Goal: Task Accomplishment & Management: Manage account settings

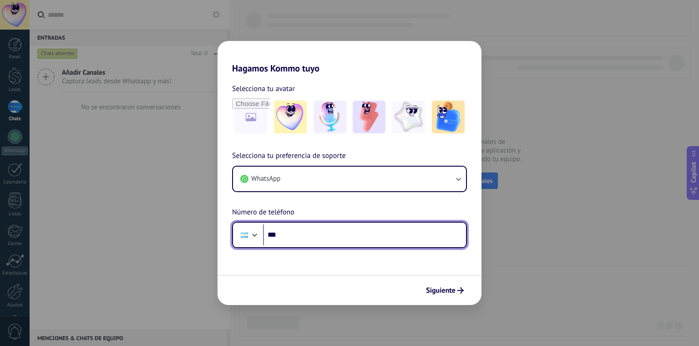
click at [330, 239] on input "***" at bounding box center [364, 234] width 203 height 21
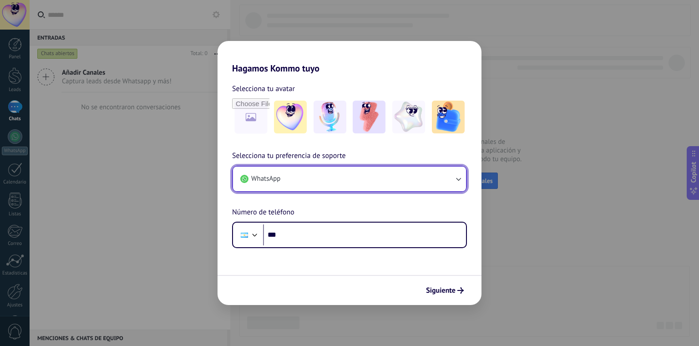
click at [342, 176] on button "WhatsApp" at bounding box center [349, 179] width 233 height 25
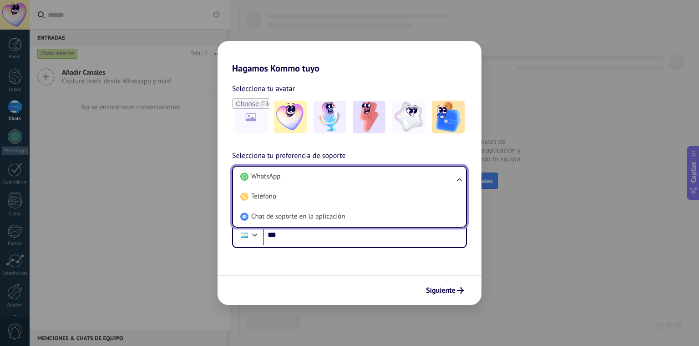
click at [342, 176] on li "WhatsApp" at bounding box center [348, 177] width 222 height 20
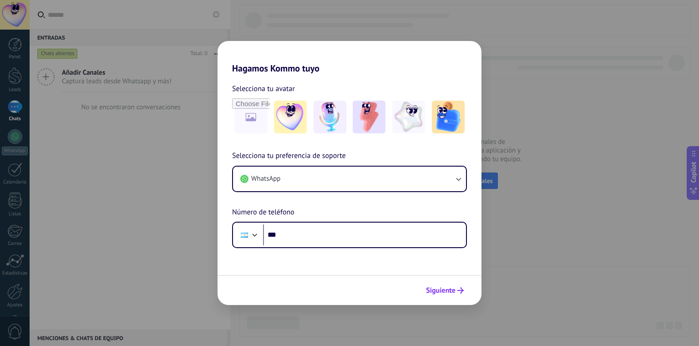
click at [460, 294] on button "Siguiente" at bounding box center [445, 290] width 46 height 15
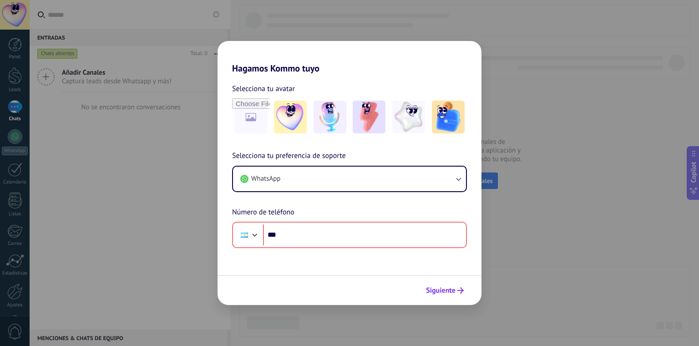
click at [460, 294] on button "Siguiente" at bounding box center [445, 290] width 46 height 15
click at [582, 134] on div "Hagamos Kommo tuyo Selecciona tu avatar Selecciona tu preferencia de soporte Wh…" at bounding box center [349, 173] width 699 height 346
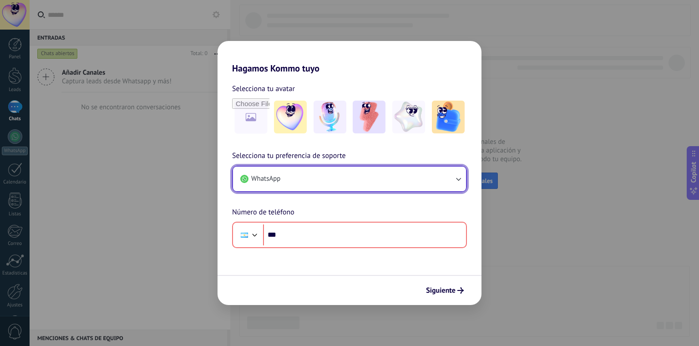
click at [306, 178] on button "WhatsApp" at bounding box center [349, 179] width 233 height 25
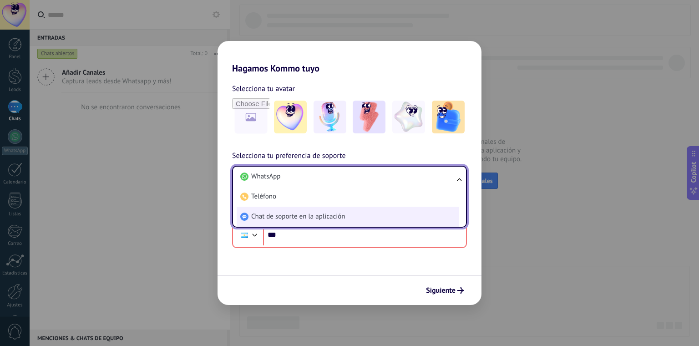
click at [360, 218] on li "Chat de soporte en la aplicación" at bounding box center [348, 217] width 222 height 20
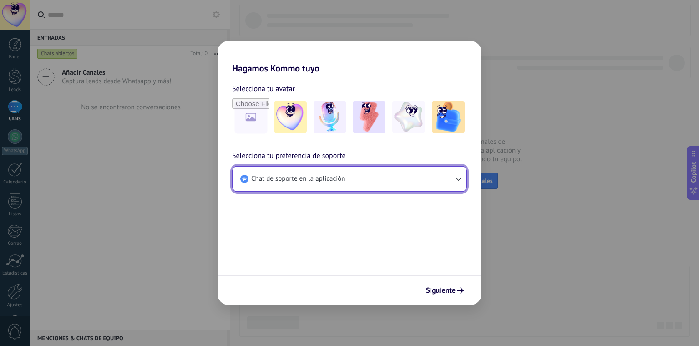
click at [370, 179] on button "Chat de soporte en la aplicación" at bounding box center [349, 179] width 233 height 25
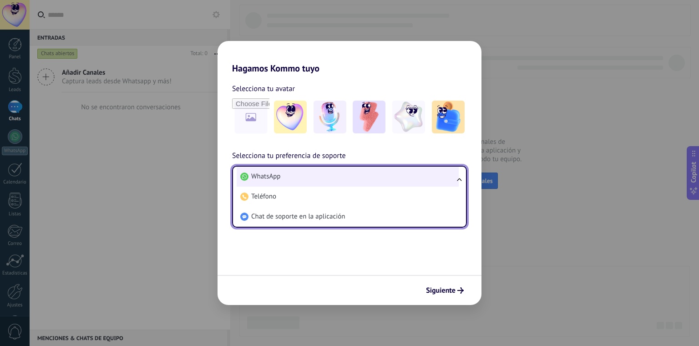
click at [365, 181] on li "WhatsApp" at bounding box center [348, 177] width 222 height 20
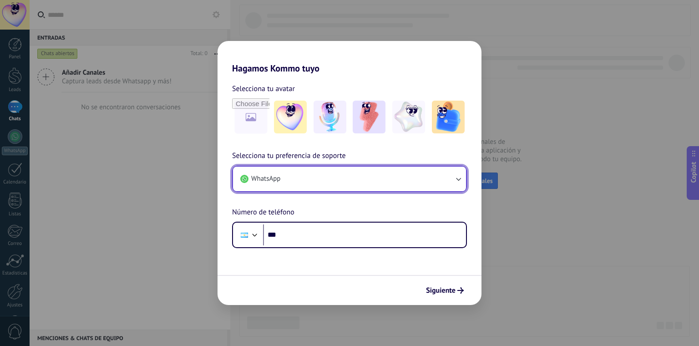
click at [365, 181] on button "WhatsApp" at bounding box center [349, 179] width 233 height 25
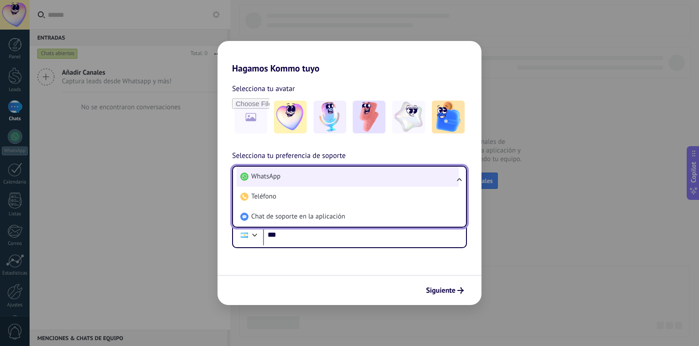
click at [371, 180] on li "WhatsApp" at bounding box center [348, 177] width 222 height 20
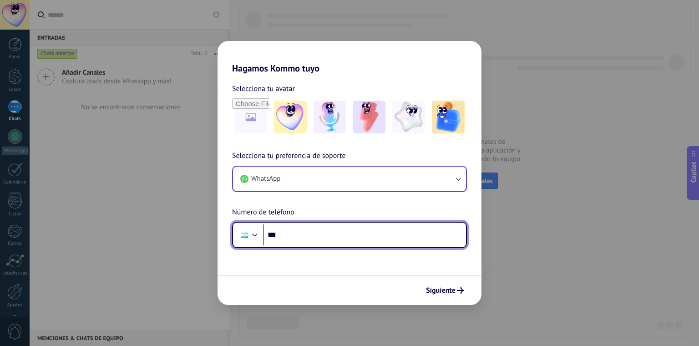
click at [323, 231] on input "***" at bounding box center [364, 234] width 203 height 21
type input "**********"
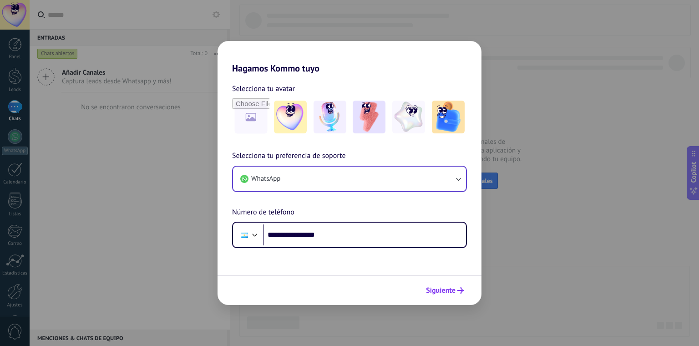
click at [451, 292] on span "Siguiente" at bounding box center [441, 290] width 30 height 6
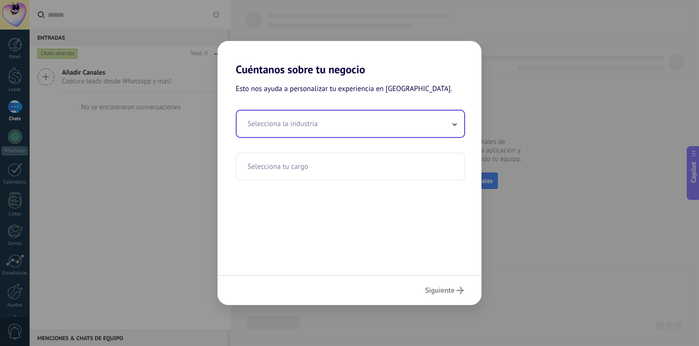
click at [335, 127] on input "text" at bounding box center [351, 124] width 228 height 26
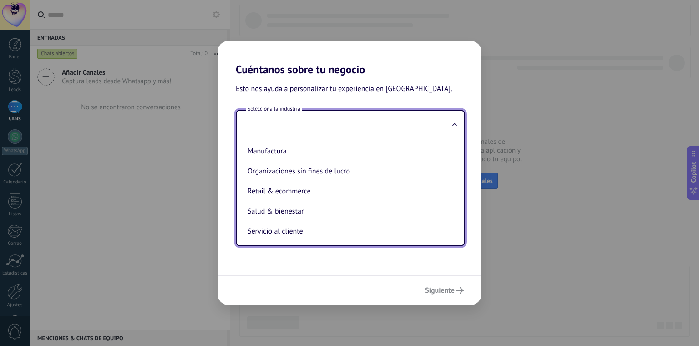
scroll to position [151, 0]
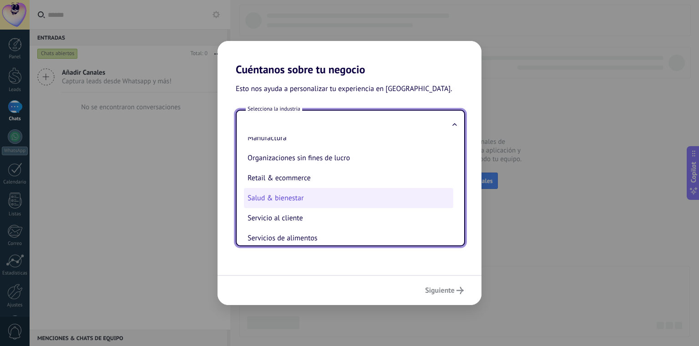
click at [316, 197] on li "Salud & bienestar" at bounding box center [348, 198] width 209 height 20
type input "**********"
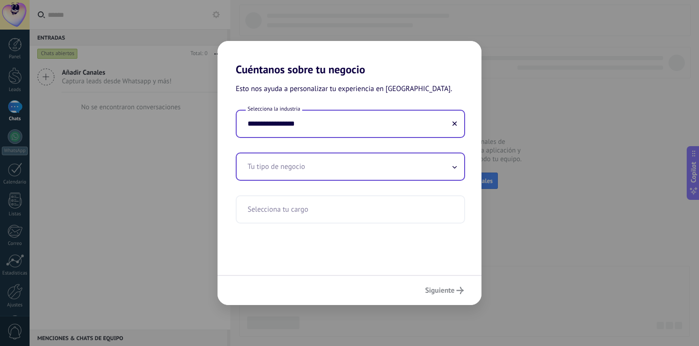
click at [339, 164] on input "text" at bounding box center [351, 166] width 228 height 26
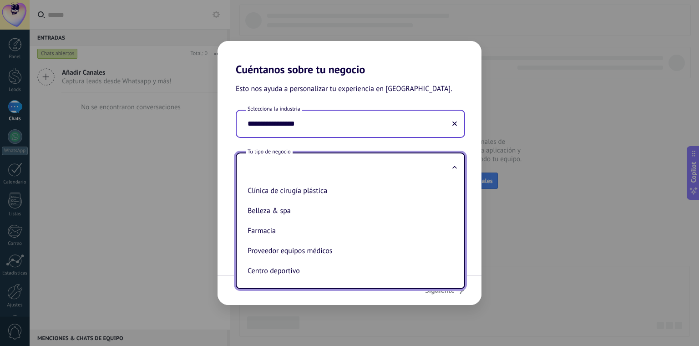
scroll to position [43, 0]
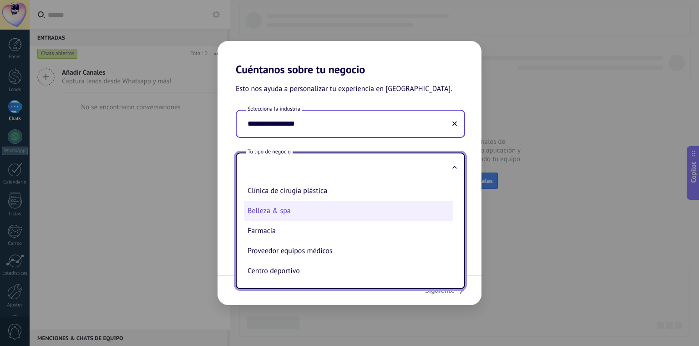
click at [301, 213] on li "Belleza & spa" at bounding box center [348, 211] width 209 height 20
type input "**********"
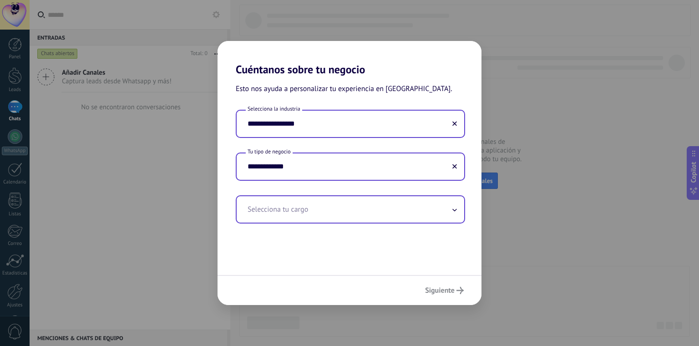
click at [334, 204] on input "text" at bounding box center [351, 209] width 228 height 26
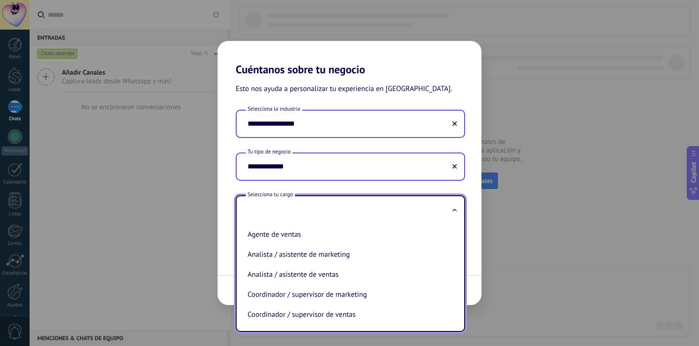
click at [365, 198] on input "text" at bounding box center [351, 209] width 228 height 26
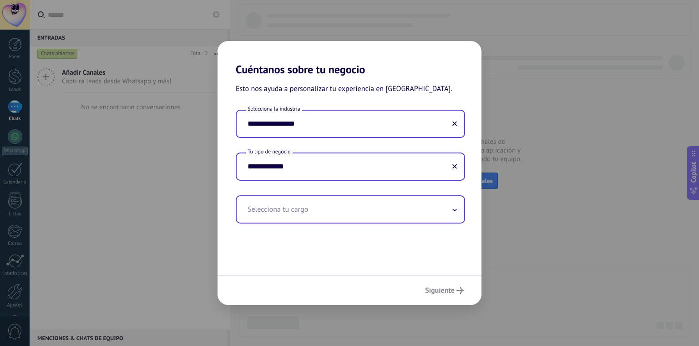
click at [444, 213] on input "text" at bounding box center [351, 209] width 228 height 26
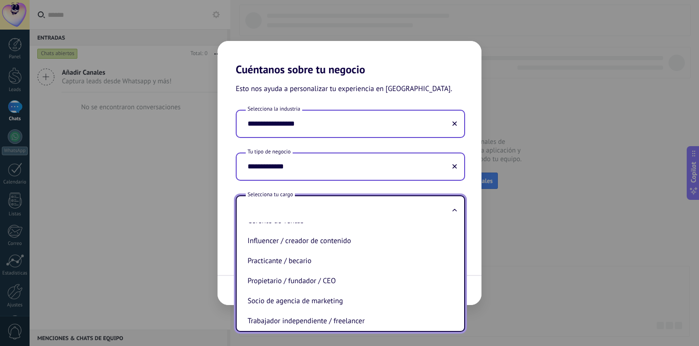
scroll to position [268, 0]
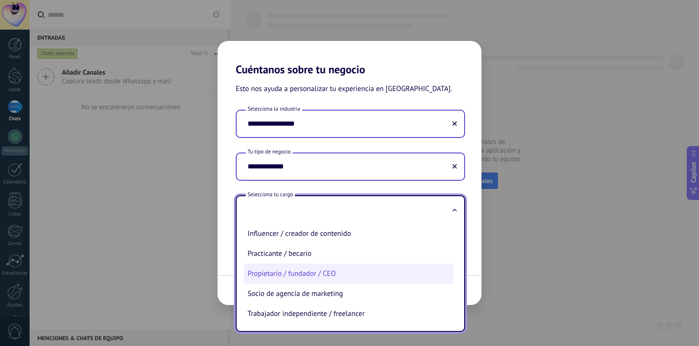
click at [295, 270] on li "Propietario / fundador / CEO" at bounding box center [348, 273] width 209 height 20
type input "**********"
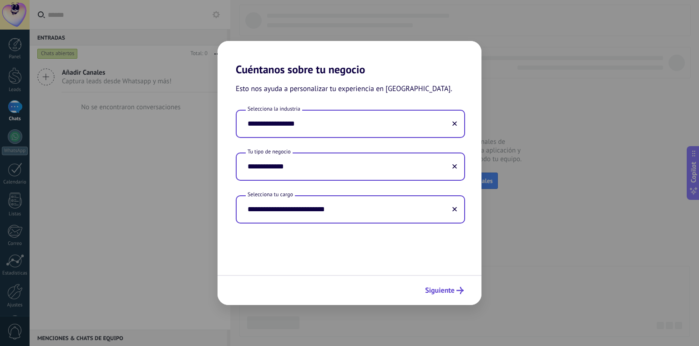
click at [453, 296] on button "Siguiente" at bounding box center [444, 290] width 47 height 15
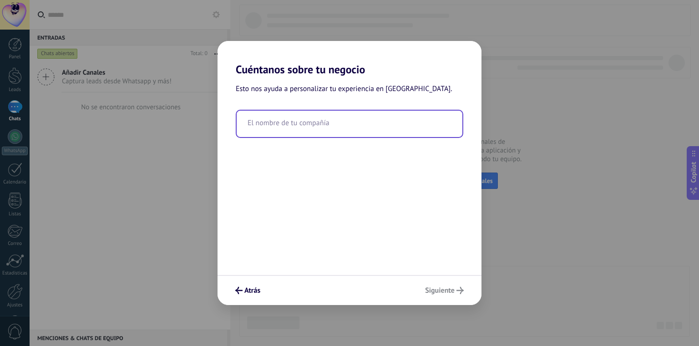
click at [313, 123] on input "text" at bounding box center [350, 124] width 226 height 26
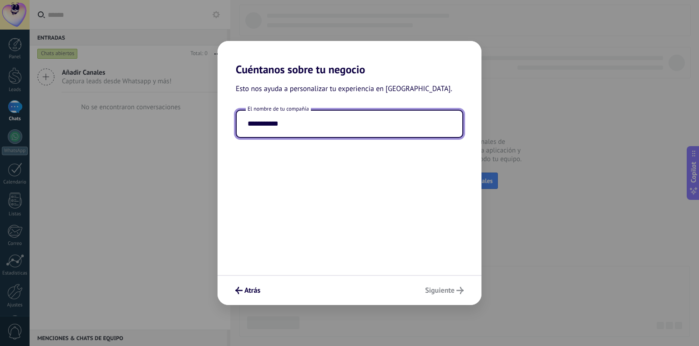
type input "**********"
click at [357, 233] on div "**********" at bounding box center [350, 175] width 264 height 199
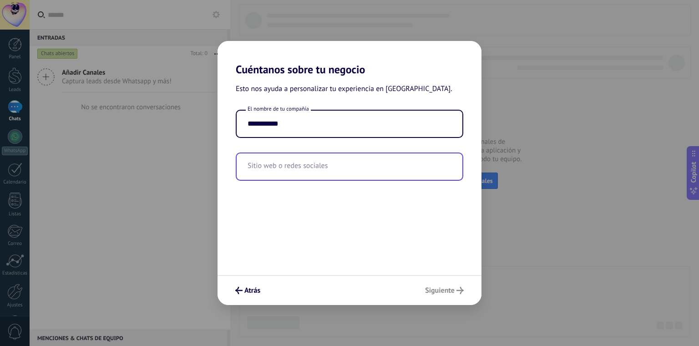
click at [373, 170] on input "text" at bounding box center [350, 166] width 226 height 26
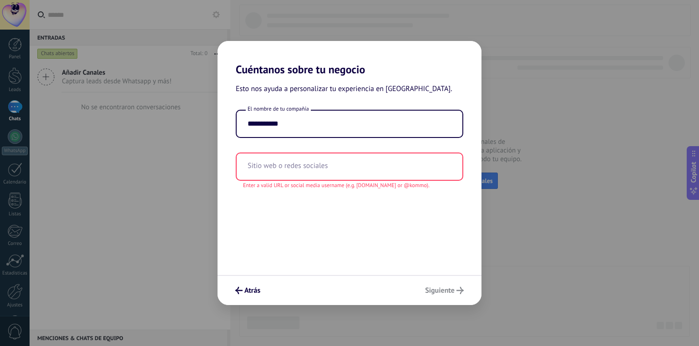
click at [364, 241] on div "**********" at bounding box center [350, 175] width 264 height 199
click at [335, 181] on div "Enter a valid URL or social media username (e.g. kommo.com or @kommo)." at bounding box center [350, 185] width 228 height 9
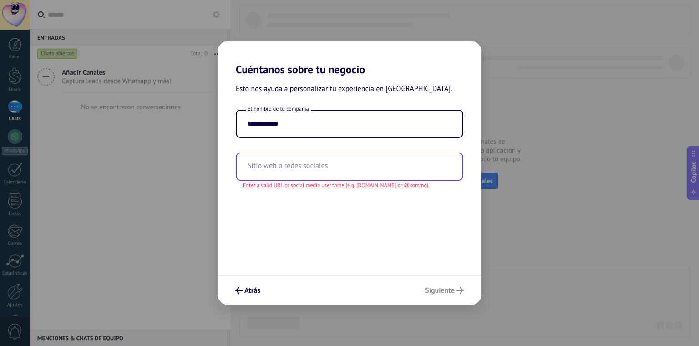
click at [342, 168] on input "text" at bounding box center [350, 166] width 226 height 26
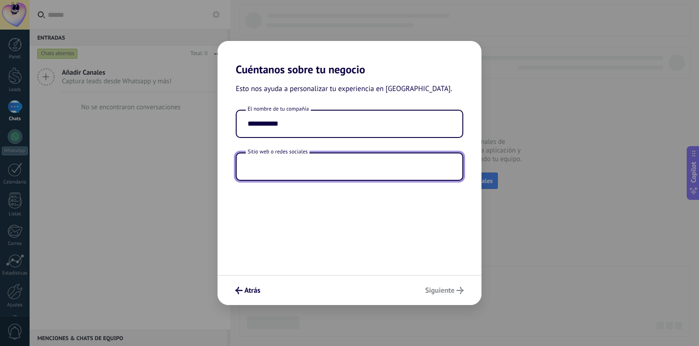
paste input "**********"
type input "**********"
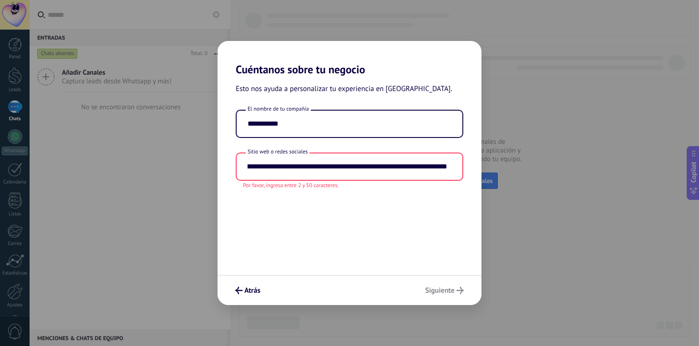
click at [442, 240] on div "**********" at bounding box center [350, 175] width 264 height 199
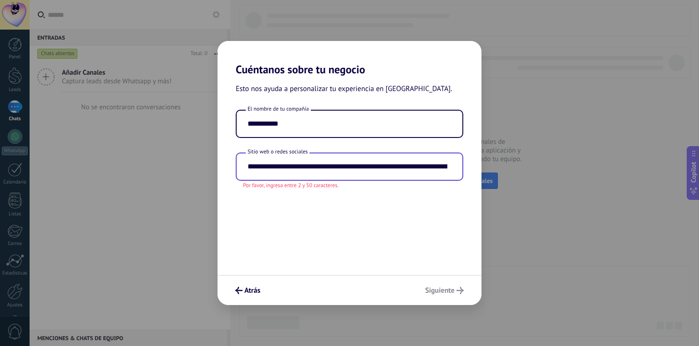
click at [380, 169] on input "**********" at bounding box center [350, 166] width 226 height 26
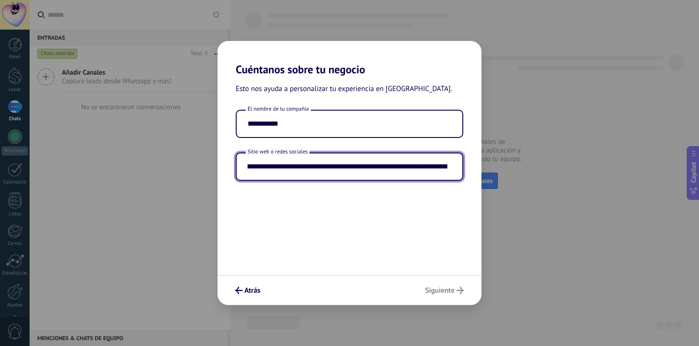
scroll to position [0, 164]
drag, startPoint x: 452, startPoint y: 167, endPoint x: 468, endPoint y: 160, distance: 16.9
click at [468, 160] on div "**********" at bounding box center [350, 145] width 264 height 71
click at [441, 170] on input "**********" at bounding box center [350, 166] width 226 height 26
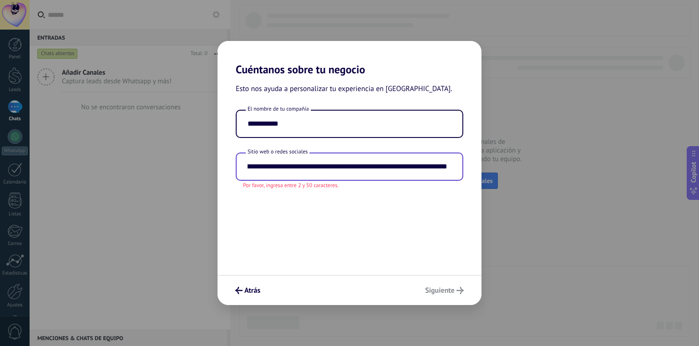
click at [448, 168] on input "**********" at bounding box center [350, 166] width 226 height 26
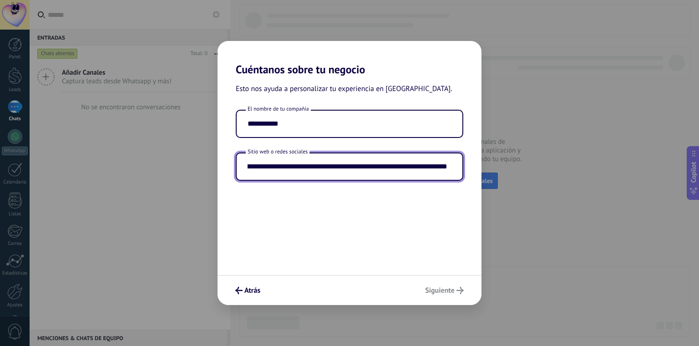
scroll to position [0, 0]
drag, startPoint x: 451, startPoint y: 168, endPoint x: 129, endPoint y: 171, distance: 322.2
click at [129, 171] on div "**********" at bounding box center [349, 173] width 699 height 346
click at [361, 172] on input "**********" at bounding box center [350, 166] width 226 height 26
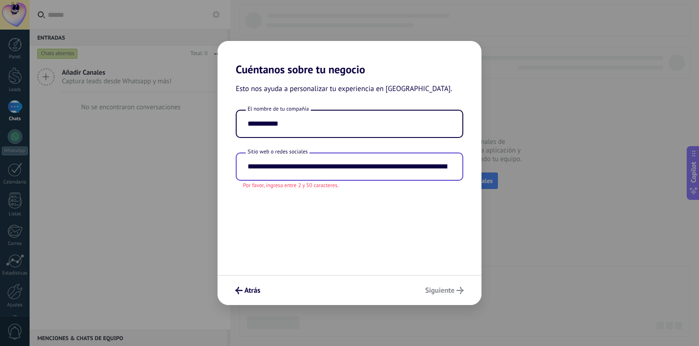
click at [408, 168] on input "**********" at bounding box center [350, 166] width 226 height 26
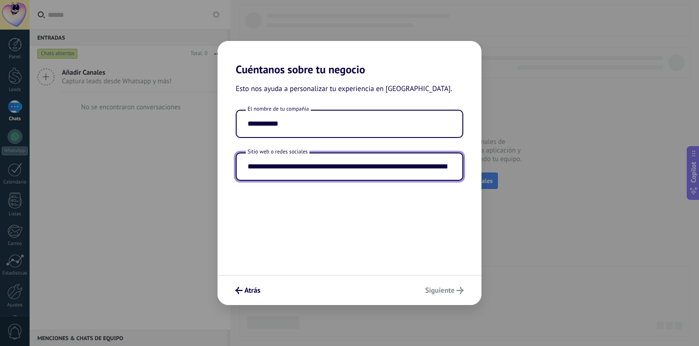
click at [400, 167] on input "**********" at bounding box center [350, 166] width 226 height 26
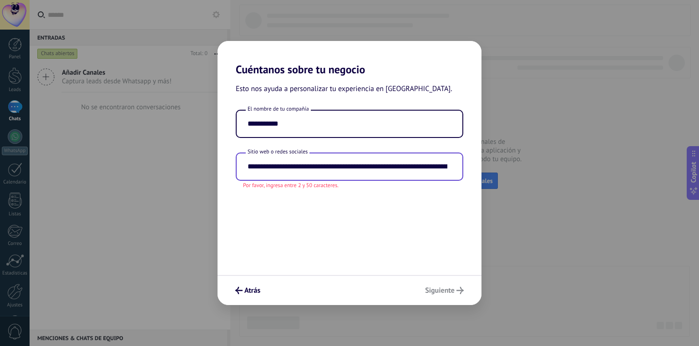
click at [419, 169] on input "**********" at bounding box center [350, 166] width 226 height 26
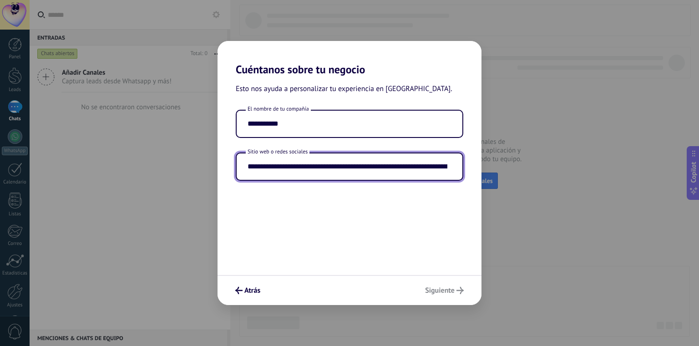
click at [431, 170] on input "**********" at bounding box center [350, 166] width 226 height 26
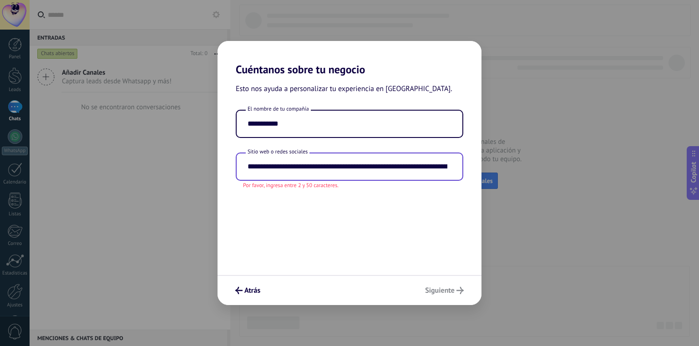
click at [446, 169] on input "**********" at bounding box center [350, 166] width 226 height 26
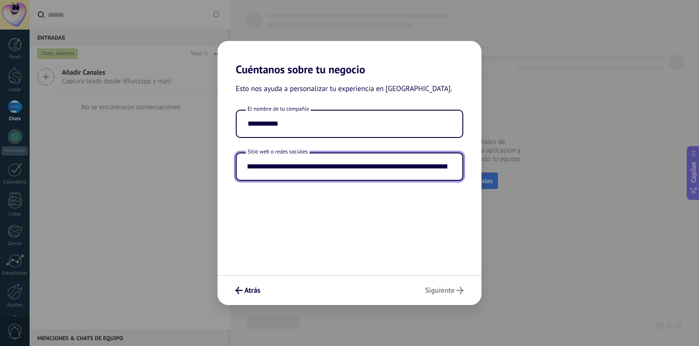
scroll to position [0, 164]
drag, startPoint x: 435, startPoint y: 168, endPoint x: 459, endPoint y: 170, distance: 24.2
click at [461, 170] on input "**********" at bounding box center [350, 166] width 226 height 26
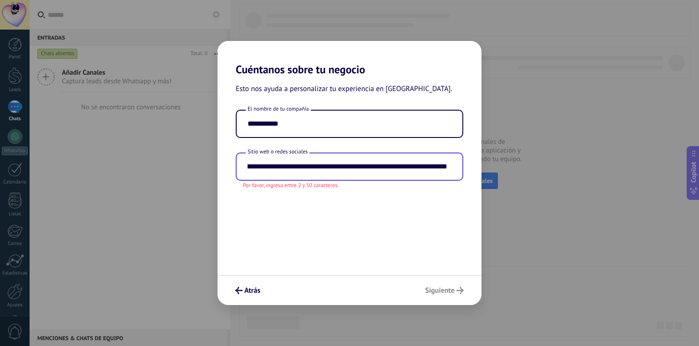
click at [451, 170] on input "**********" at bounding box center [350, 166] width 226 height 26
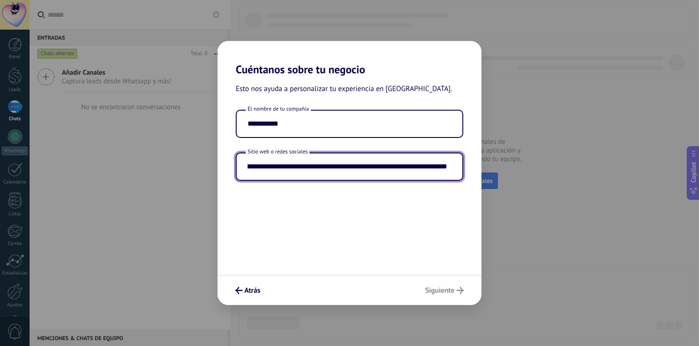
click at [451, 166] on input "**********" at bounding box center [350, 166] width 226 height 26
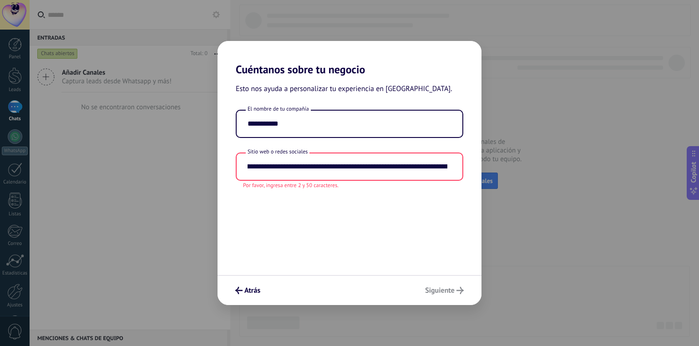
scroll to position [0, 0]
drag, startPoint x: 454, startPoint y: 167, endPoint x: 152, endPoint y: 170, distance: 301.7
click at [152, 170] on div "**********" at bounding box center [349, 173] width 699 height 346
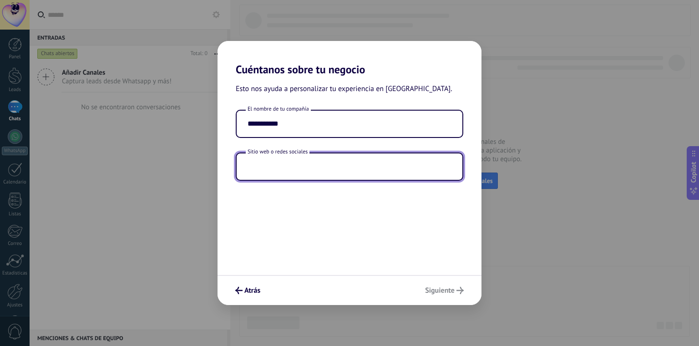
click at [277, 185] on div "**********" at bounding box center [350, 175] width 264 height 199
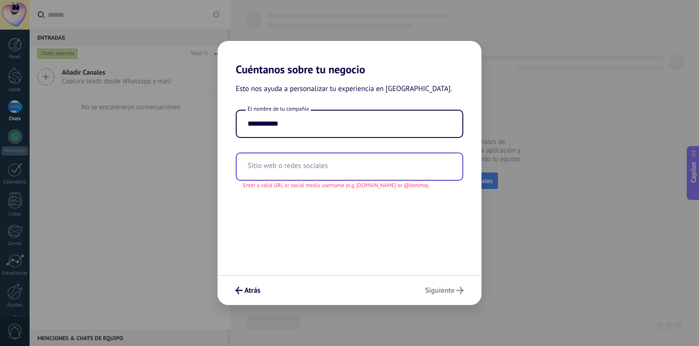
click at [345, 174] on input "text" at bounding box center [350, 166] width 226 height 26
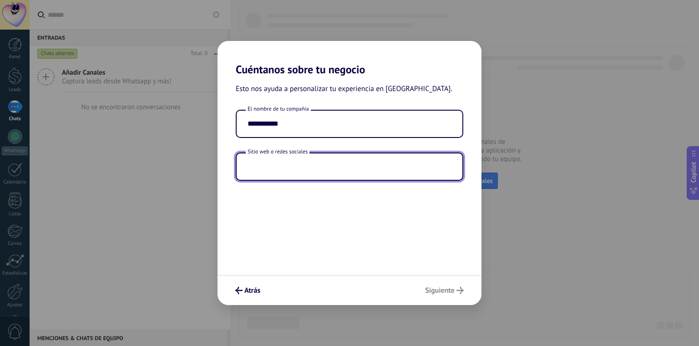
click at [318, 212] on div "**********" at bounding box center [350, 175] width 264 height 199
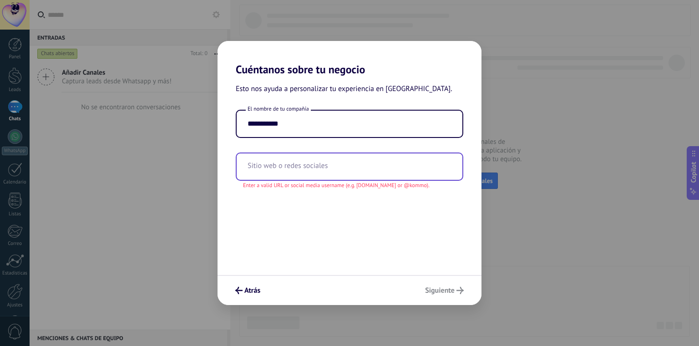
click at [299, 168] on input "text" at bounding box center [350, 166] width 226 height 26
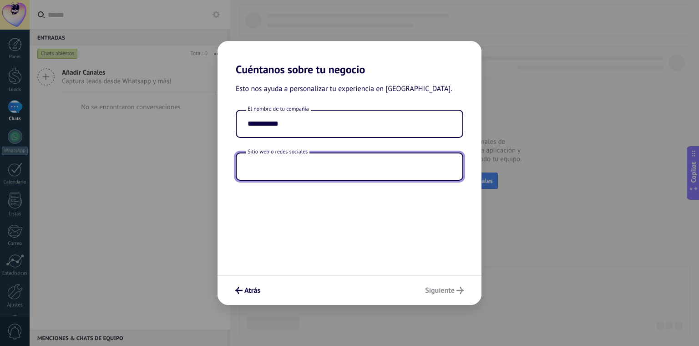
paste input "**********"
type input "**********"
click at [444, 256] on div "**********" at bounding box center [350, 175] width 264 height 199
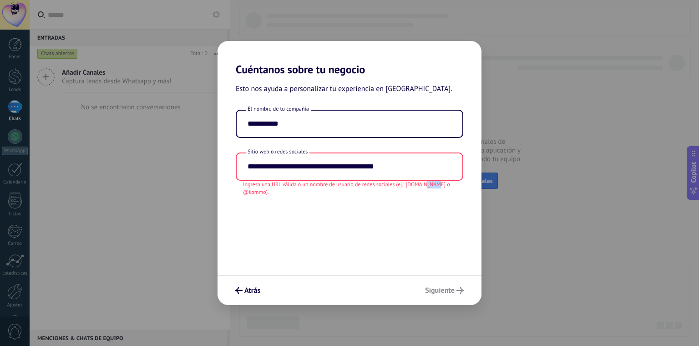
drag, startPoint x: 443, startPoint y: 184, endPoint x: 427, endPoint y: 184, distance: 15.9
click at [427, 184] on span "Ingresa una URL válida o un nombre de usuario de redes sociales (ej.: kommo.com…" at bounding box center [349, 188] width 213 height 15
drag, startPoint x: 427, startPoint y: 184, endPoint x: 355, endPoint y: 206, distance: 75.1
click at [355, 206] on div "**********" at bounding box center [350, 175] width 264 height 199
drag, startPoint x: 450, startPoint y: 162, endPoint x: 132, endPoint y: 164, distance: 317.2
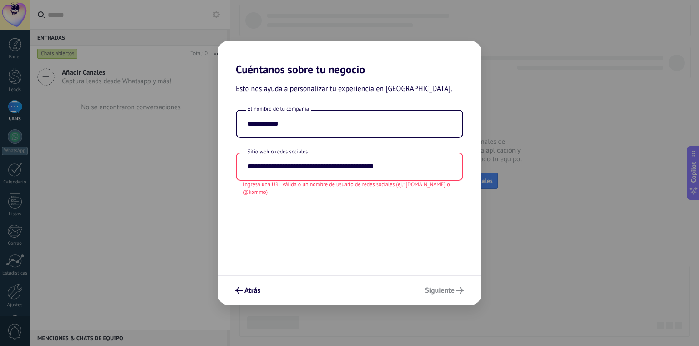
click at [132, 164] on div "**********" at bounding box center [349, 173] width 699 height 346
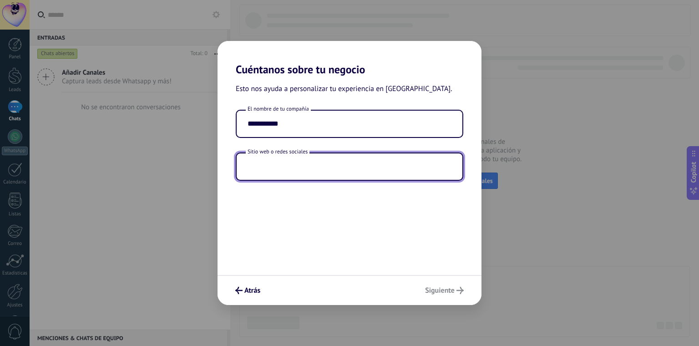
type input "*"
click at [297, 173] on input "*" at bounding box center [350, 166] width 226 height 26
type input "*"
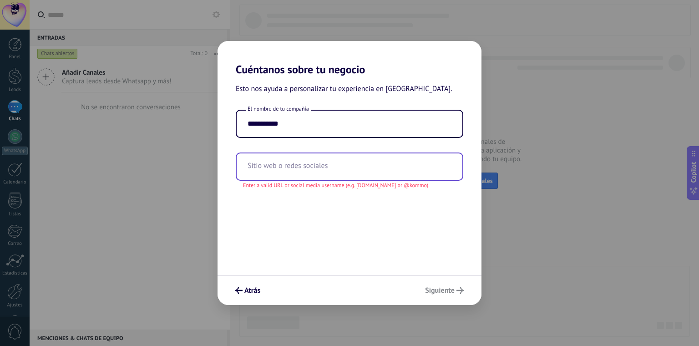
click at [304, 175] on input "text" at bounding box center [350, 166] width 226 height 26
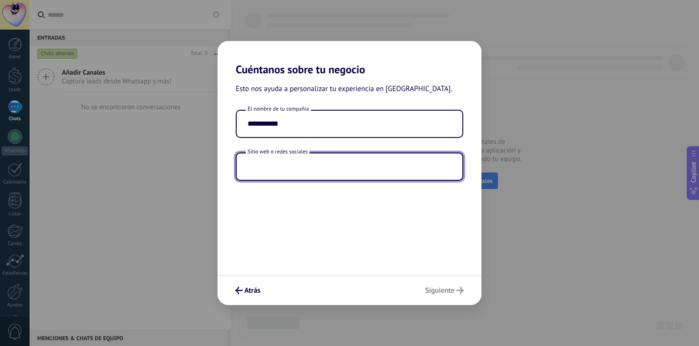
click at [306, 172] on input "text" at bounding box center [350, 166] width 226 height 26
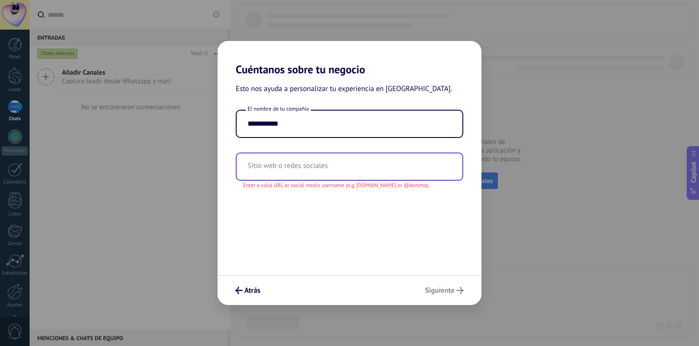
click at [288, 169] on input "text" at bounding box center [350, 166] width 226 height 26
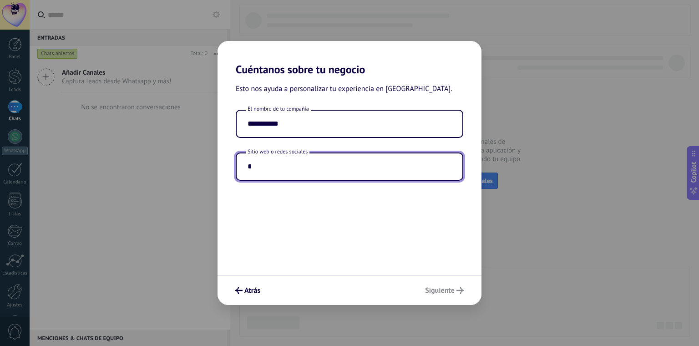
paste input "**********"
type input "**********"
click at [387, 227] on div "**********" at bounding box center [350, 175] width 264 height 199
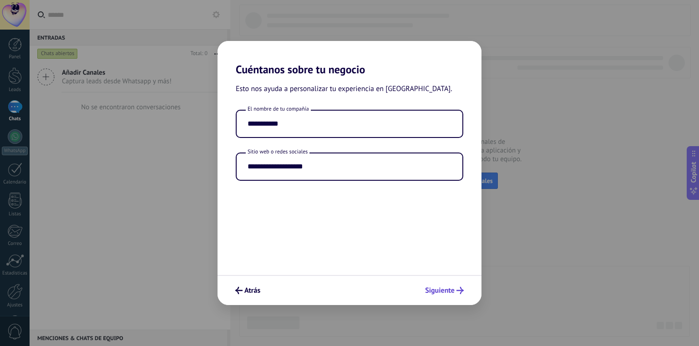
click at [447, 288] on span "Siguiente" at bounding box center [440, 290] width 30 height 6
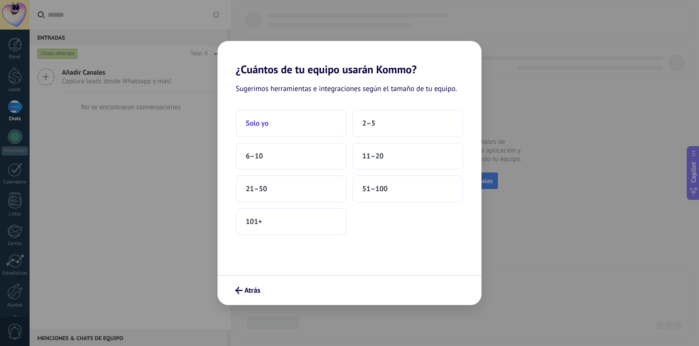
click at [295, 125] on button "Solo yo" at bounding box center [291, 123] width 111 height 27
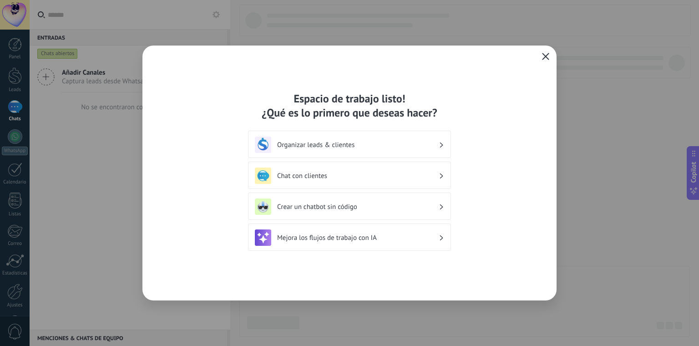
click at [548, 60] on span "button" at bounding box center [545, 57] width 7 height 8
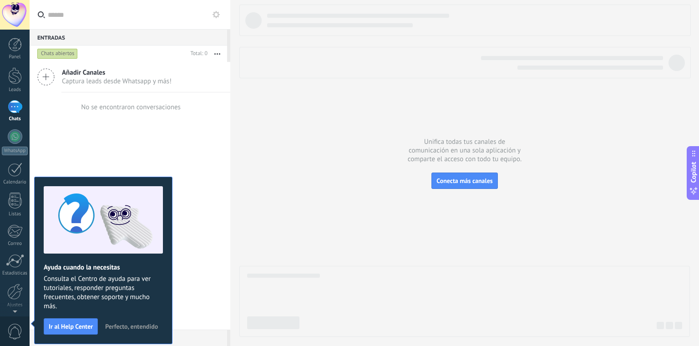
click at [15, 20] on div at bounding box center [15, 15] width 30 height 30
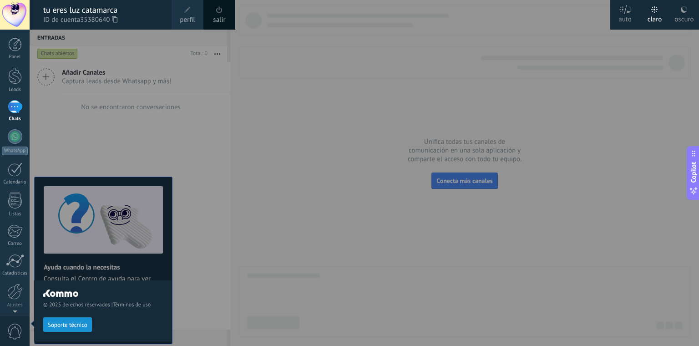
click at [15, 20] on div at bounding box center [15, 15] width 30 height 30
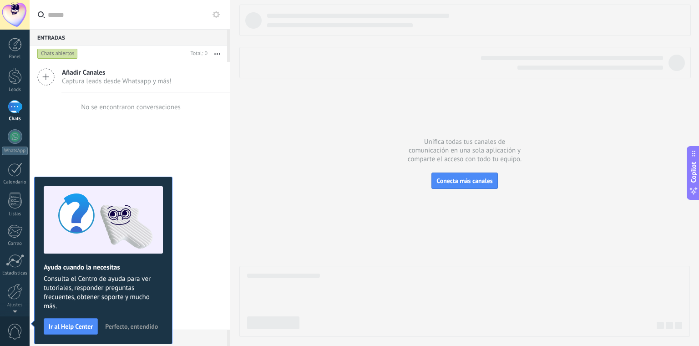
click at [9, 13] on div at bounding box center [15, 15] width 30 height 30
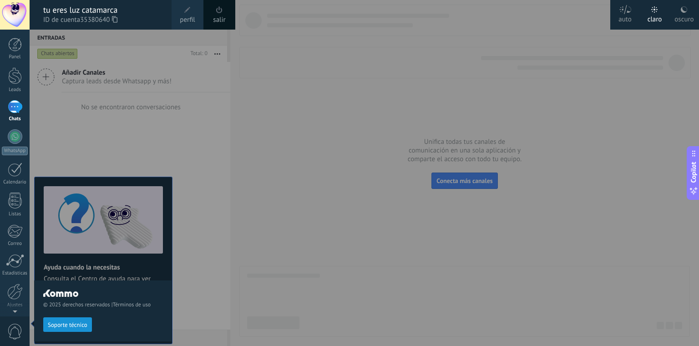
click at [169, 20] on div "tu eres luz catamarca ID de cuenta 35380640" at bounding box center [101, 15] width 142 height 30
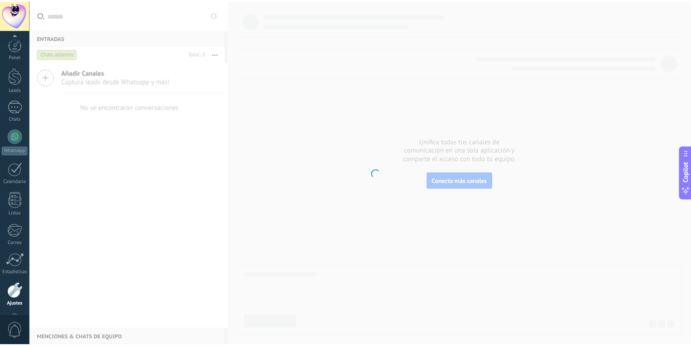
scroll to position [32, 0]
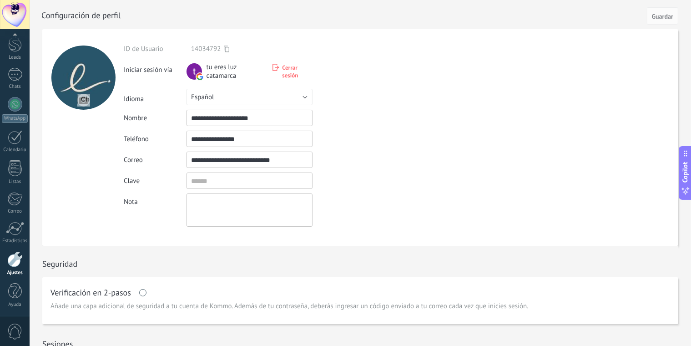
click at [82, 98] on input "file" at bounding box center [83, 100] width 13 height 13
type input "**********"
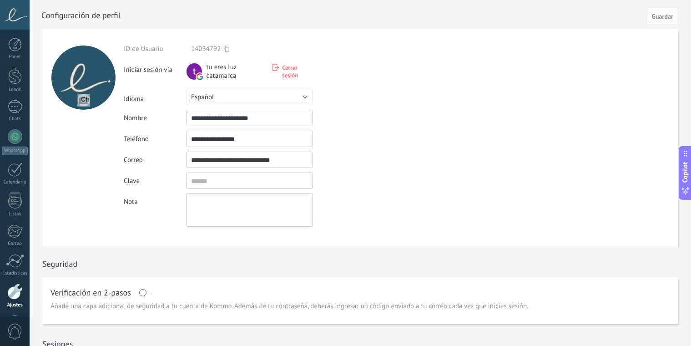
click at [193, 118] on input "**********" at bounding box center [250, 118] width 126 height 16
drag, startPoint x: 259, startPoint y: 119, endPoint x: 233, endPoint y: 117, distance: 26.5
click at [232, 117] on input "**********" at bounding box center [250, 118] width 126 height 16
type input "**********"
click at [666, 13] on span "Guardar" at bounding box center [662, 16] width 21 height 6
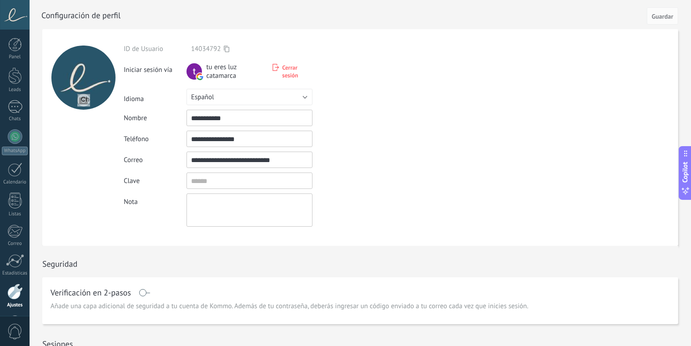
click at [278, 168] on div "ID de Usuario 14034792 Iniciar sesión vía tu eres luz catamarca Cerrar sesión I…" at bounding box center [271, 136] width 294 height 182
click at [294, 159] on input "**********" at bounding box center [250, 160] width 126 height 16
click at [413, 149] on div "ID de Usuario 14034792 Iniciar sesión vía tu eres luz catamarca Cerrar sesión I…" at bounding box center [271, 136] width 294 height 182
click at [237, 178] on input "textbox" at bounding box center [250, 180] width 126 height 16
click at [360, 171] on div "ID de Usuario 14034792 Iniciar sesión vía tu eres luz catamarca Cerrar sesión I…" at bounding box center [271, 136] width 294 height 182
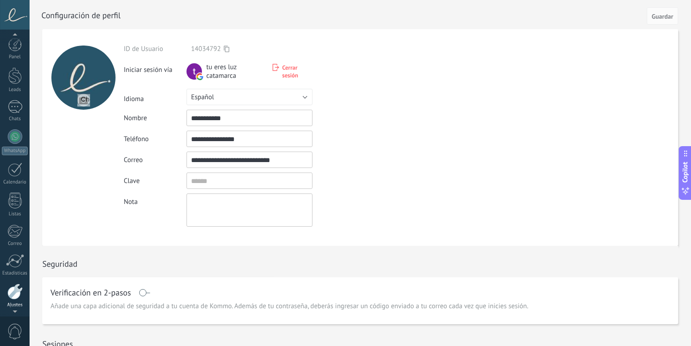
click at [15, 285] on div at bounding box center [14, 292] width 15 height 16
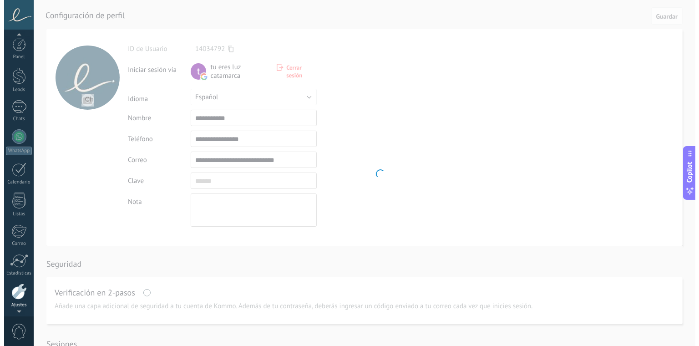
scroll to position [32, 0]
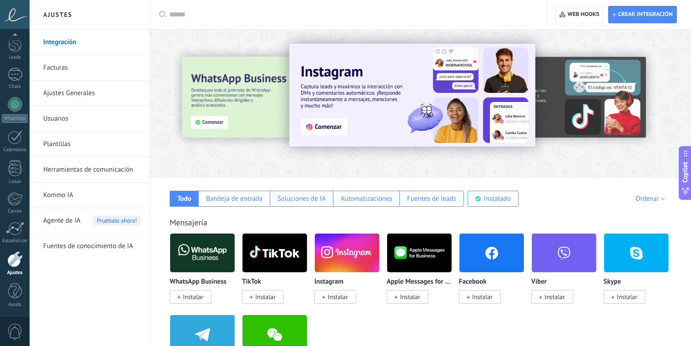
click at [111, 122] on link "Usuarios" at bounding box center [91, 118] width 97 height 25
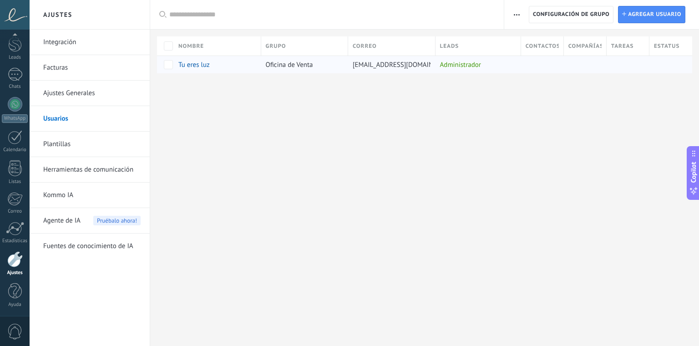
click at [304, 68] on span "Oficina de Venta" at bounding box center [289, 65] width 47 height 9
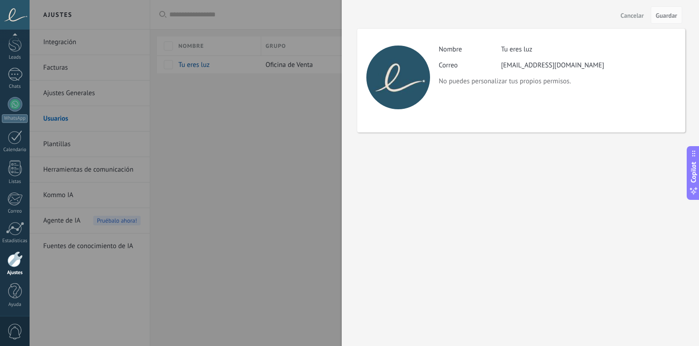
click at [307, 129] on div at bounding box center [349, 173] width 699 height 346
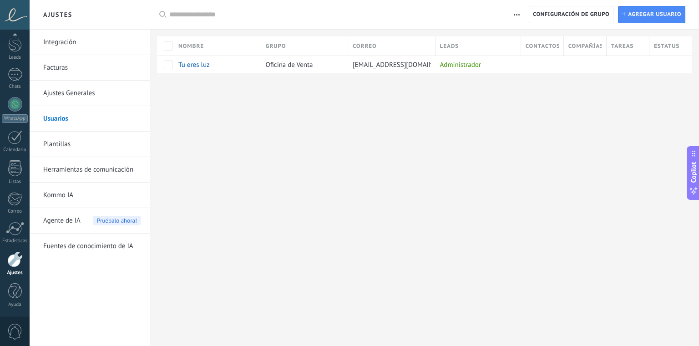
click at [519, 15] on use "button" at bounding box center [517, 14] width 6 height 1
click at [349, 167] on div "Ajustes Integración Facturas Ajustes Generales Usuarios Plantillas Herramientas…" at bounding box center [364, 173] width 669 height 346
click at [102, 230] on div "Agente de IA Pruébalo ahora!" at bounding box center [91, 220] width 97 height 25
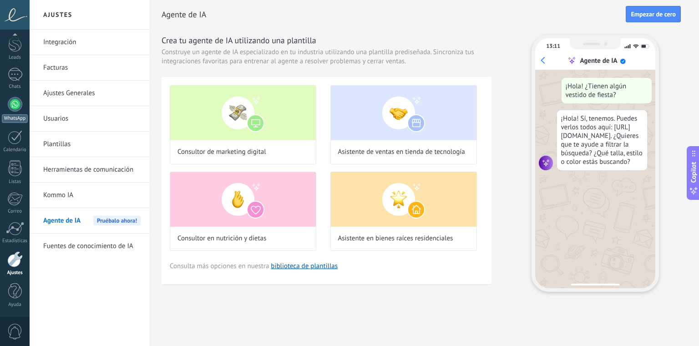
click at [16, 102] on div at bounding box center [15, 104] width 15 height 15
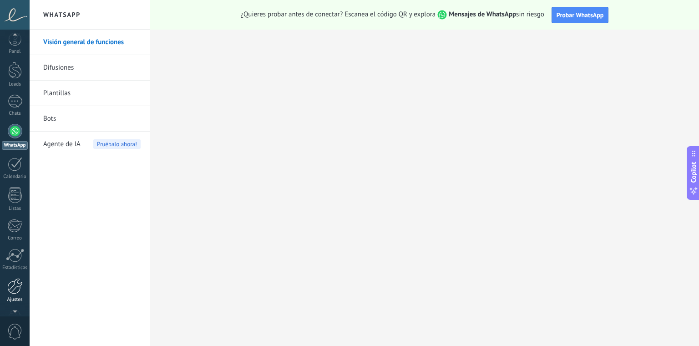
click at [19, 294] on div at bounding box center [14, 286] width 15 height 16
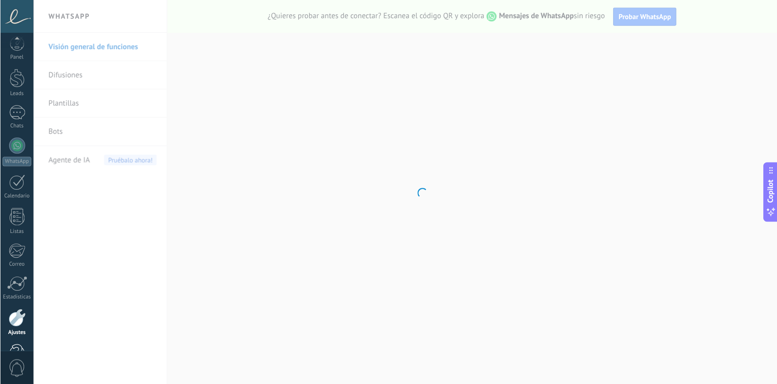
scroll to position [32, 0]
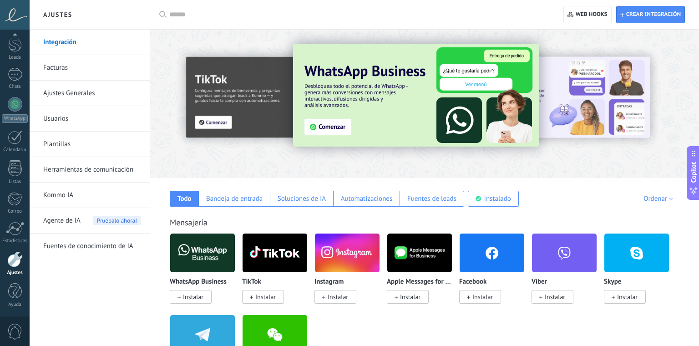
drag, startPoint x: 604, startPoint y: 206, endPoint x: 627, endPoint y: 175, distance: 39.0
drag, startPoint x: 677, startPoint y: 299, endPoint x: 674, endPoint y: 255, distance: 43.8
click at [674, 255] on div "WhatsApp Business Instalar TikTok Instalar Instagram Instalar Apple Messages fo…" at bounding box center [429, 314] width 519 height 163
click at [668, 197] on div "Ordenar" at bounding box center [659, 198] width 32 height 9
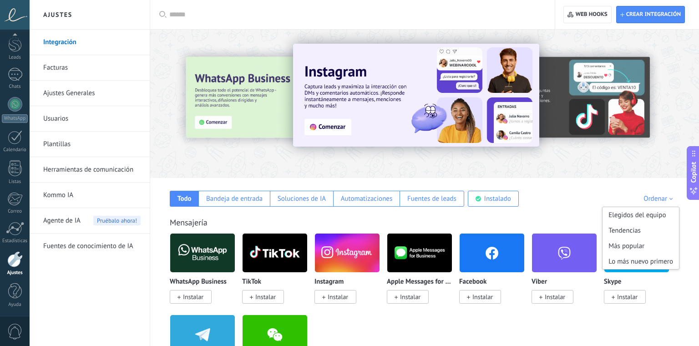
click at [668, 197] on div "Ordenar" at bounding box center [659, 198] width 32 height 9
click at [544, 321] on div "WhatsApp Business Instalar TikTok Instalar Instagram Instalar Apple Messages fo…" at bounding box center [429, 314] width 519 height 163
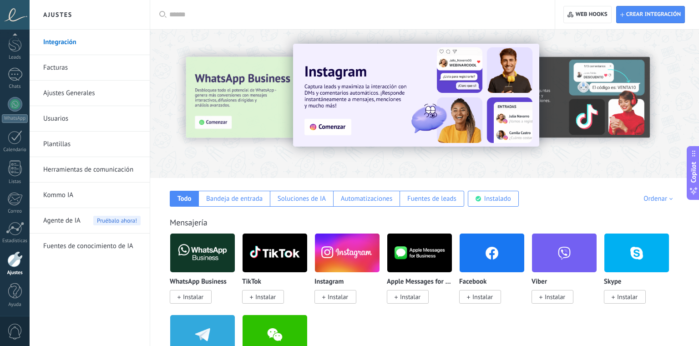
click at [194, 292] on span "Instalar" at bounding box center [191, 297] width 42 height 14
click at [201, 301] on body ".abecls-1,.abecls-2{fill-rule:evenodd}.abecls-2{fill:#fff} .abhcls-1{fill:none}…" at bounding box center [349, 173] width 699 height 346
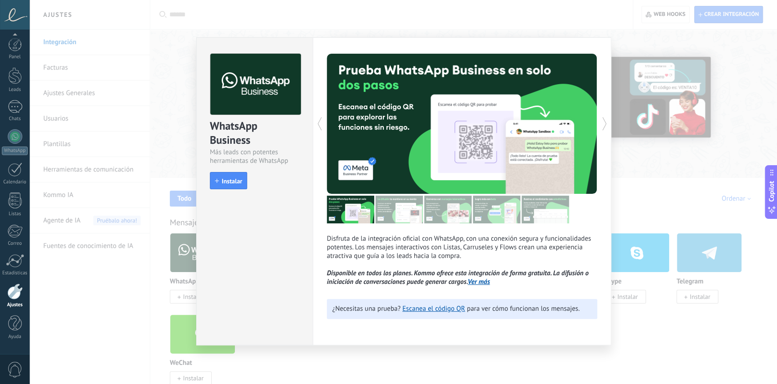
scroll to position [0, 0]
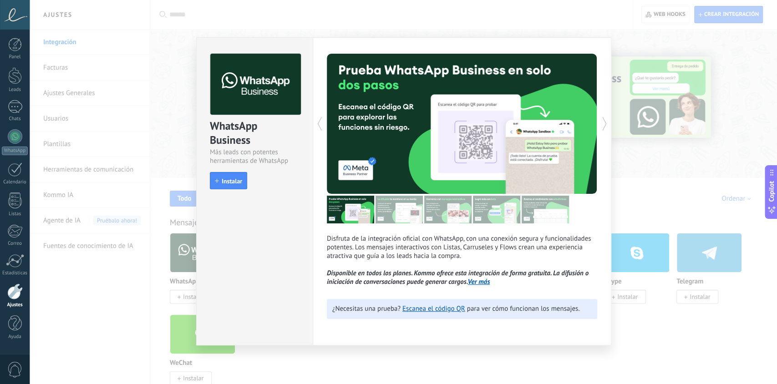
drag, startPoint x: 673, startPoint y: 1, endPoint x: 671, endPoint y: 363, distance: 361.3
click at [671, 345] on div "WhatsApp Business Más leads con potentes herramientas de WhatsApp install Insta…" at bounding box center [403, 192] width 747 height 384
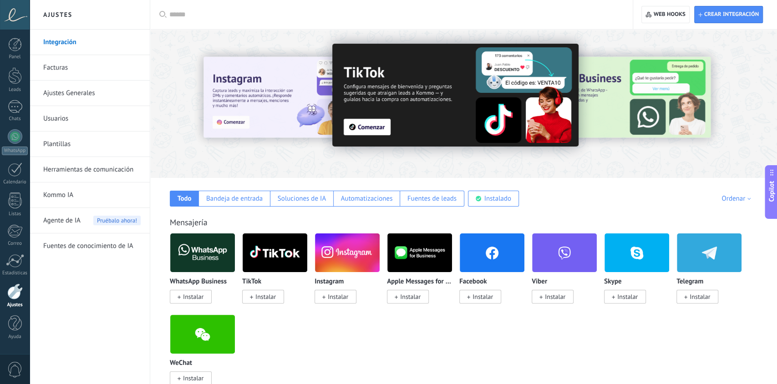
click at [197, 302] on span "Instalar" at bounding box center [191, 297] width 42 height 14
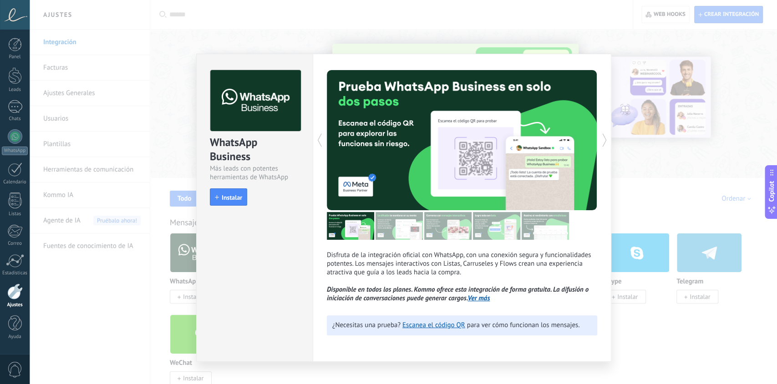
click at [380, 213] on img at bounding box center [398, 226] width 47 height 28
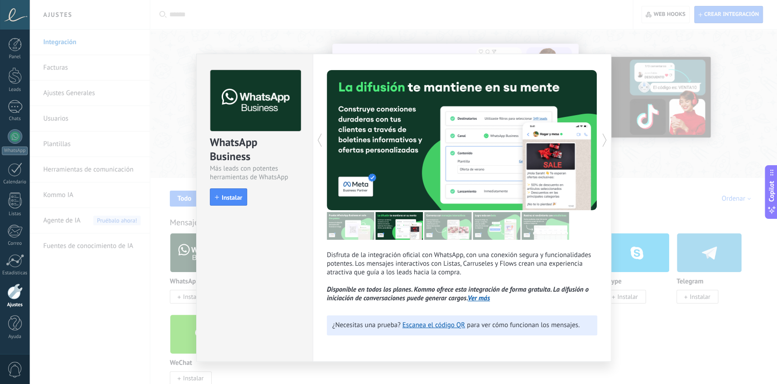
click at [433, 230] on img at bounding box center [447, 226] width 47 height 28
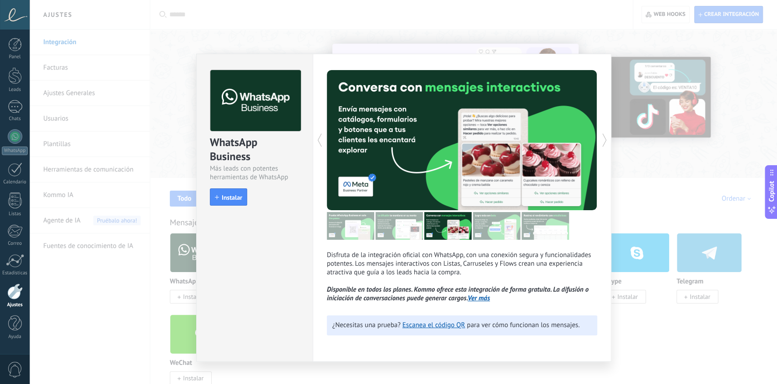
click at [522, 233] on img at bounding box center [545, 226] width 47 height 28
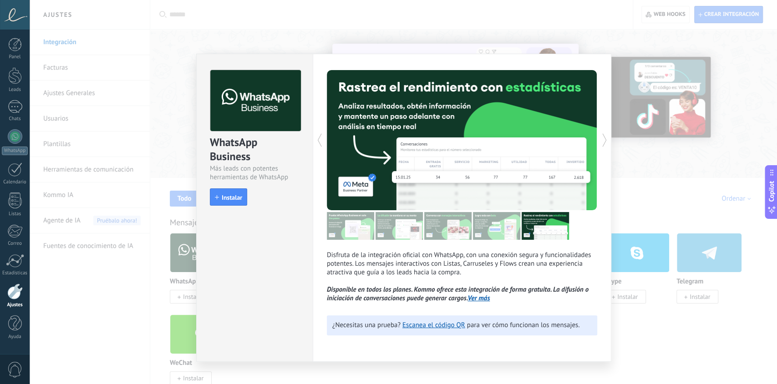
click at [508, 231] on img at bounding box center [496, 226] width 47 height 28
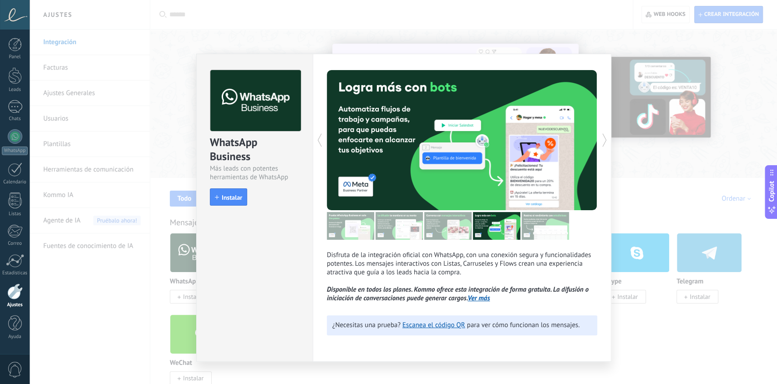
click at [541, 231] on img at bounding box center [545, 226] width 47 height 28
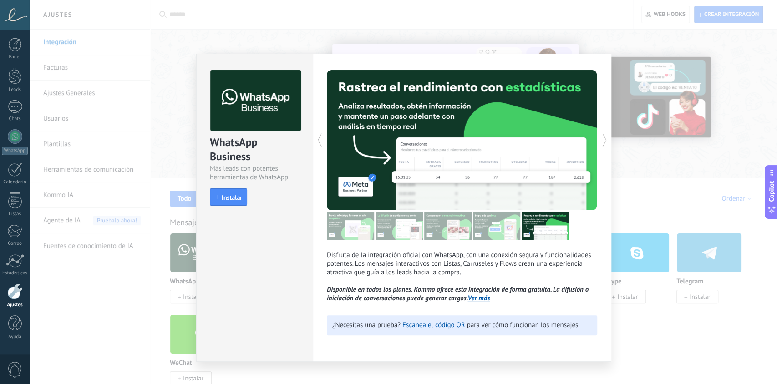
click at [497, 233] on img at bounding box center [496, 226] width 47 height 28
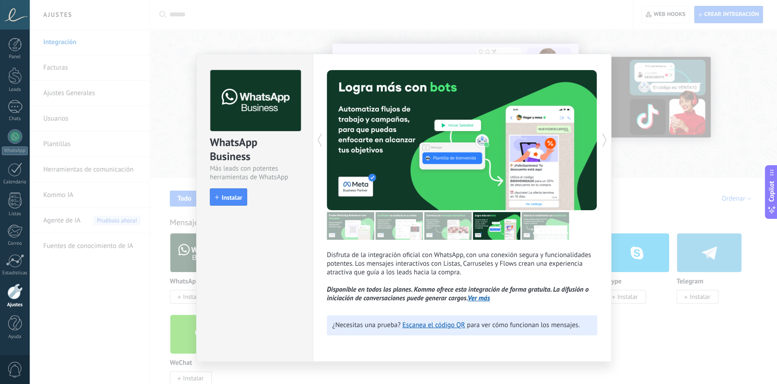
click at [564, 235] on img at bounding box center [545, 226] width 47 height 28
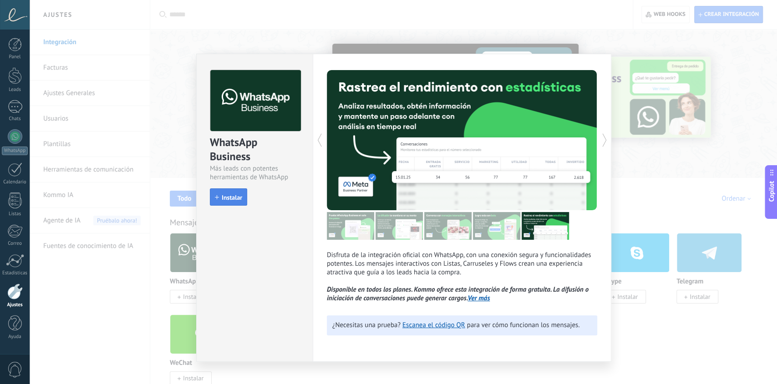
click at [239, 197] on span "Instalar" at bounding box center [232, 197] width 20 height 6
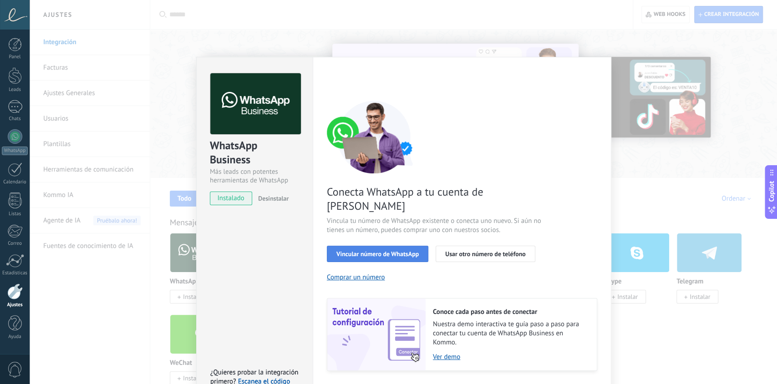
click at [390, 251] on span "Vincular número de WhatsApp" at bounding box center [377, 254] width 82 height 6
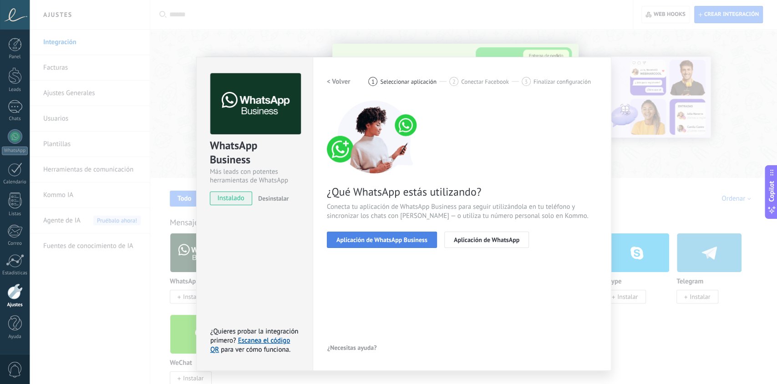
click at [385, 241] on span "Aplicación de WhatsApp Business" at bounding box center [381, 240] width 91 height 6
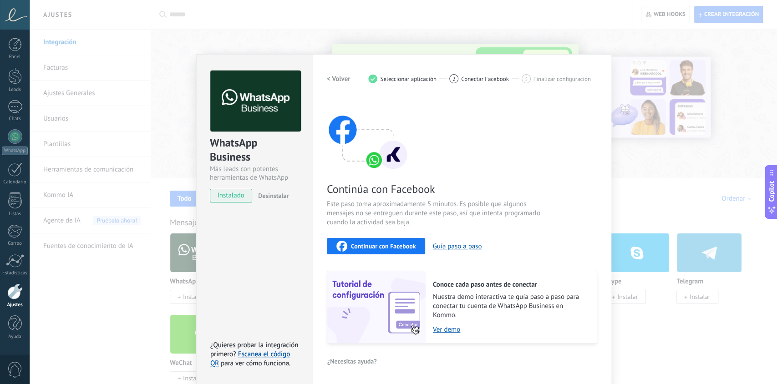
scroll to position [3, 0]
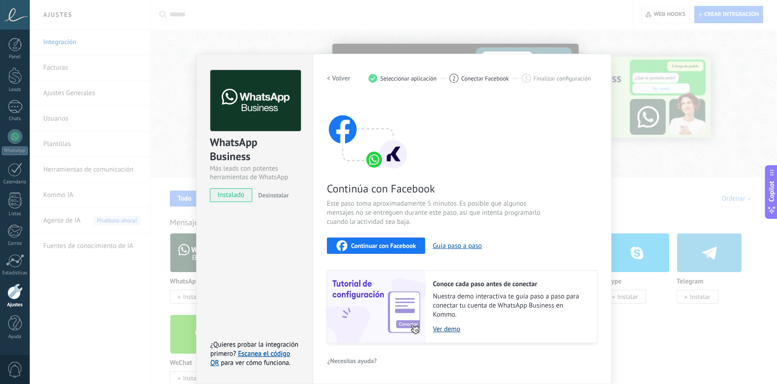
drag, startPoint x: 448, startPoint y: 335, endPoint x: 437, endPoint y: 330, distance: 11.8
drag, startPoint x: 437, startPoint y: 330, endPoint x: 479, endPoint y: 349, distance: 46.4
click at [481, 345] on div "< Volver 1 Seleccionar aplicación 2 Conectar Facebook 3 Finalizar configuración…" at bounding box center [462, 219] width 270 height 298
drag, startPoint x: 446, startPoint y: 325, endPoint x: 444, endPoint y: 329, distance: 4.8
click at [444, 329] on link "Ver demo" at bounding box center [510, 329] width 155 height 9
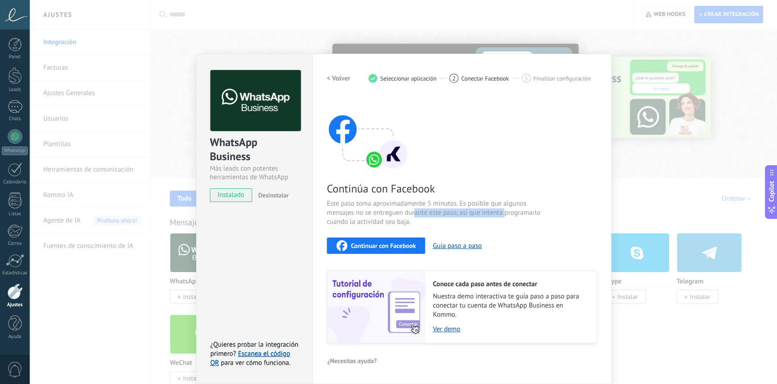
drag, startPoint x: 414, startPoint y: 209, endPoint x: 501, endPoint y: 215, distance: 88.0
click at [502, 214] on span "Este paso toma aproximadamente 5 minutos. Es posible que algunos mensajes no se…" at bounding box center [435, 212] width 217 height 27
drag, startPoint x: 501, startPoint y: 215, endPoint x: 499, endPoint y: 228, distance: 13.4
click at [499, 228] on div "Continúa con Facebook Este paso toma aproximadamente 5 minutos. Es posible que …" at bounding box center [462, 220] width 270 height 246
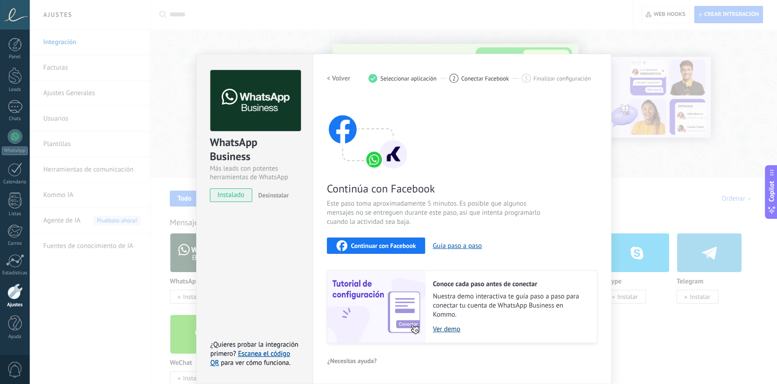
click at [449, 331] on link "Ver demo" at bounding box center [510, 329] width 155 height 9
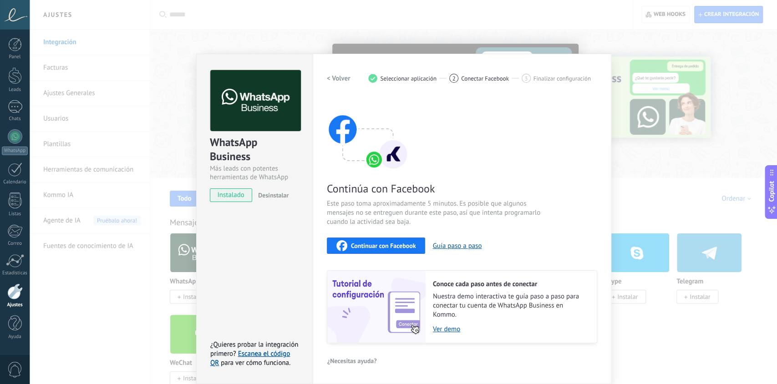
click at [403, 248] on span "Continuar con Facebook" at bounding box center [383, 246] width 65 height 6
click at [401, 243] on span "Continuar con Facebook" at bounding box center [383, 246] width 65 height 6
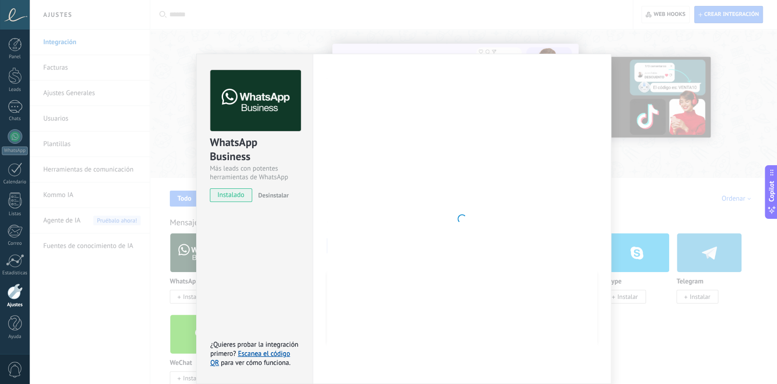
drag, startPoint x: 261, startPoint y: 115, endPoint x: 268, endPoint y: 122, distance: 9.7
click at [261, 115] on img at bounding box center [255, 100] width 91 height 61
click at [365, 263] on div at bounding box center [462, 219] width 270 height 298
click at [691, 108] on div "WhatsApp Business Más leads con potentes herramientas de WhatsApp instalado Des…" at bounding box center [403, 192] width 747 height 384
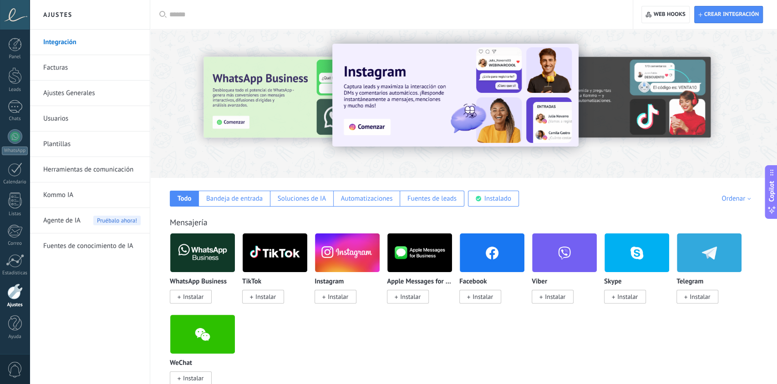
scroll to position [0, 0]
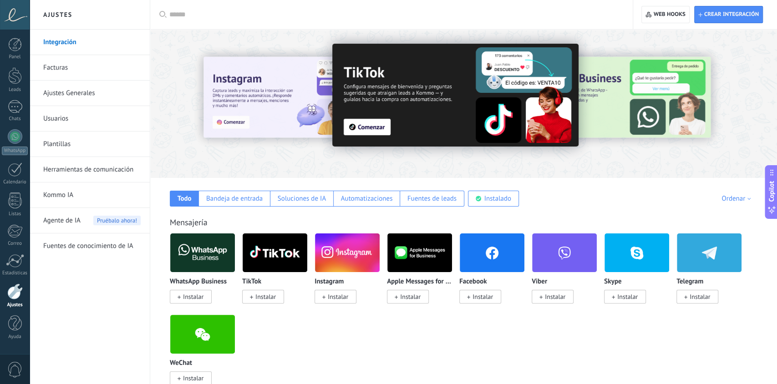
click at [193, 299] on span "Instalar" at bounding box center [193, 297] width 20 height 8
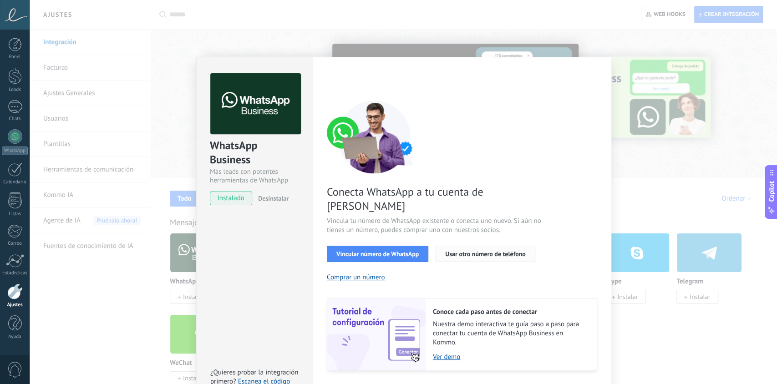
scroll to position [14, 0]
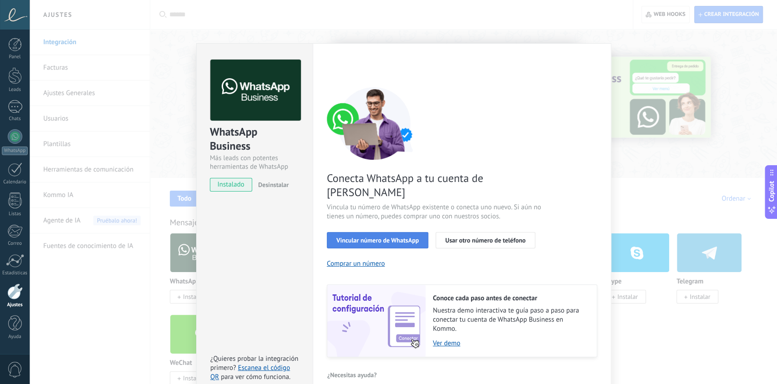
click at [399, 237] on span "Vincular número de WhatsApp" at bounding box center [377, 240] width 82 height 6
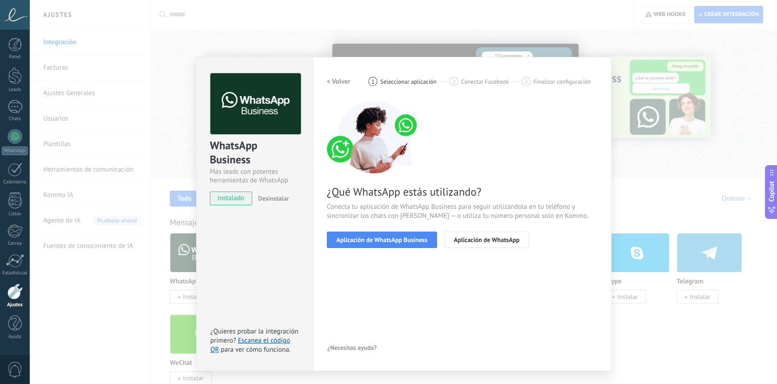
scroll to position [0, 0]
click at [406, 242] on span "Aplicación de WhatsApp Business" at bounding box center [381, 240] width 91 height 6
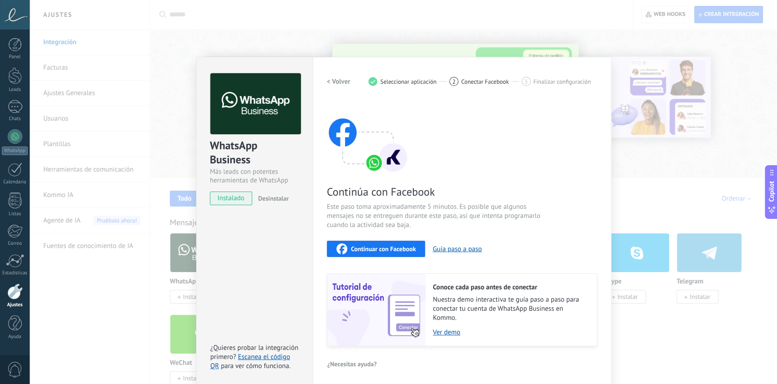
click at [403, 251] on span "Continuar con Facebook" at bounding box center [383, 249] width 65 height 6
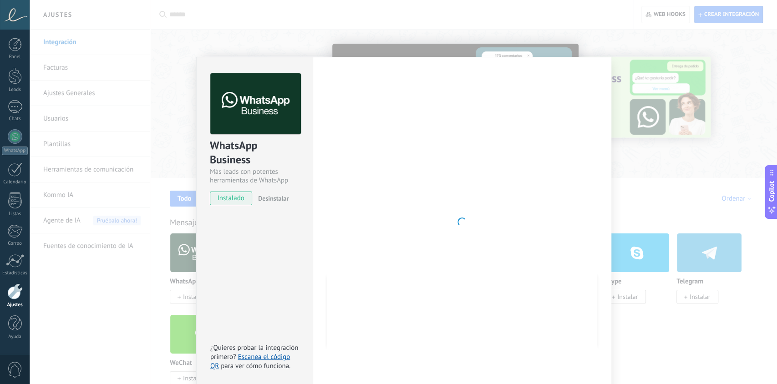
click at [205, 236] on div "WhatsApp Business Más leads con potentes herramientas de WhatsApp instalado Des…" at bounding box center [254, 222] width 116 height 330
click at [654, 101] on div "WhatsApp Business Más leads con potentes herramientas de WhatsApp instalado Des…" at bounding box center [403, 192] width 747 height 384
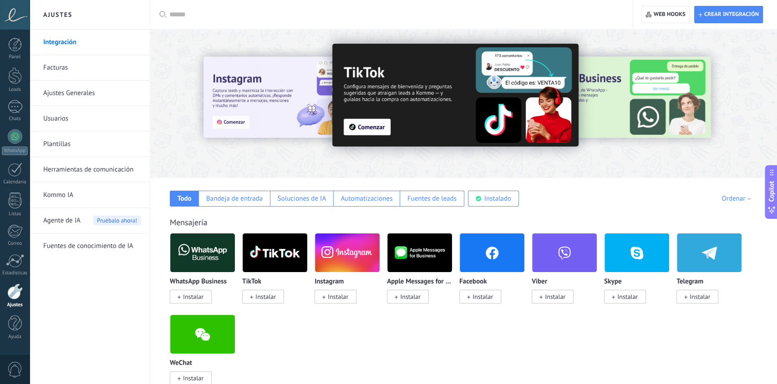
click at [182, 298] on span "Instalar" at bounding box center [191, 297] width 42 height 14
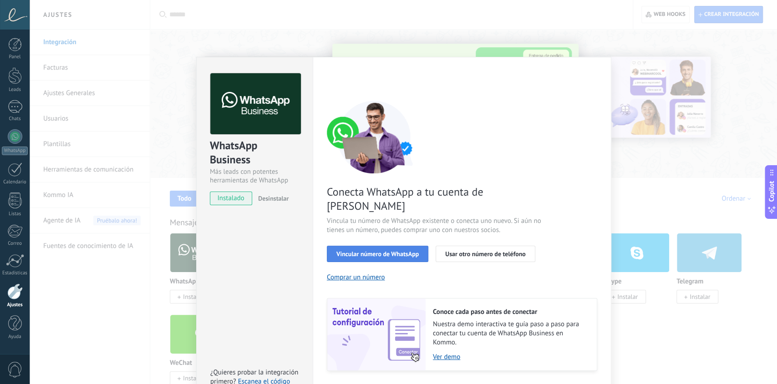
click at [387, 251] on span "Vincular número de WhatsApp" at bounding box center [377, 254] width 82 height 6
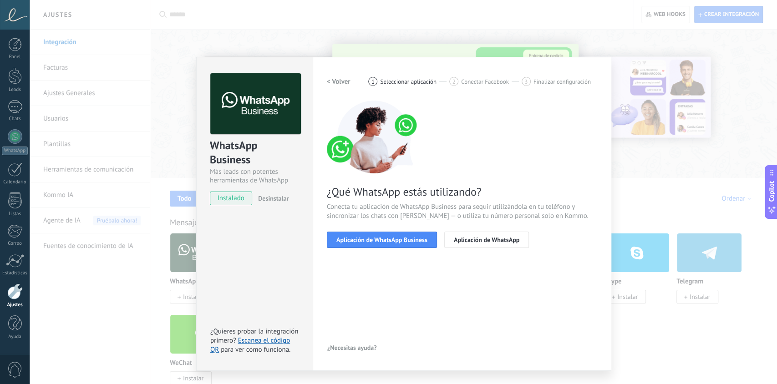
click at [387, 240] on span "Aplicación de WhatsApp Business" at bounding box center [381, 240] width 91 height 6
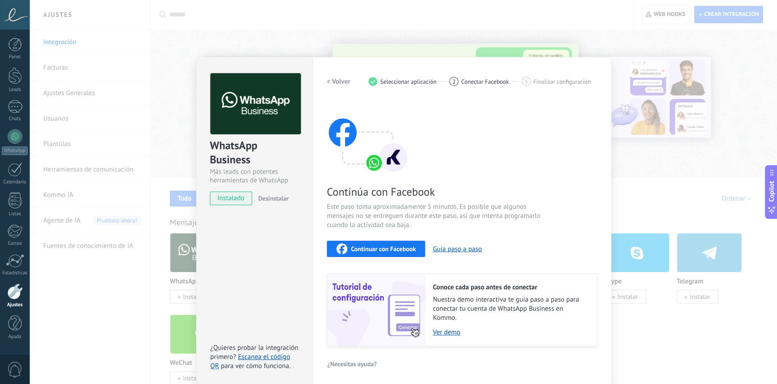
click at [389, 247] on span "Continuar con Facebook" at bounding box center [383, 249] width 65 height 6
click at [687, 185] on div "WhatsApp Business Más leads con potentes herramientas de WhatsApp instalado Des…" at bounding box center [403, 192] width 747 height 384
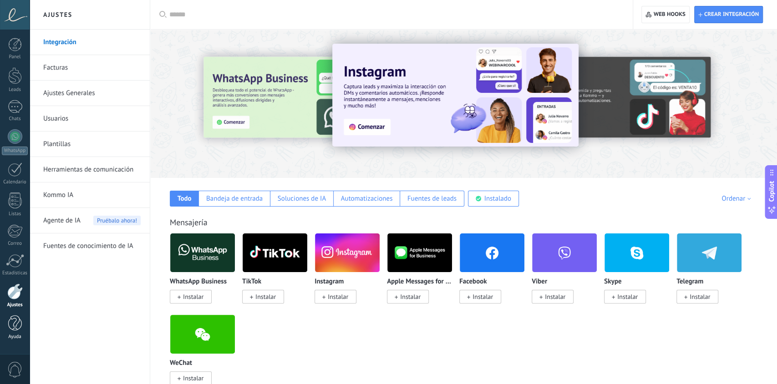
click at [15, 324] on div at bounding box center [15, 323] width 14 height 16
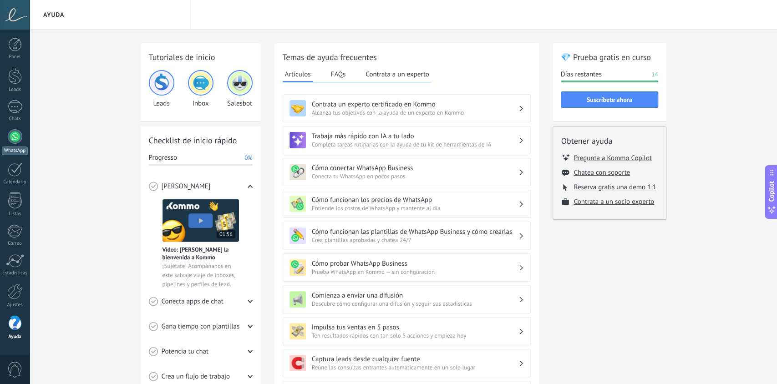
click at [13, 138] on div at bounding box center [15, 136] width 15 height 15
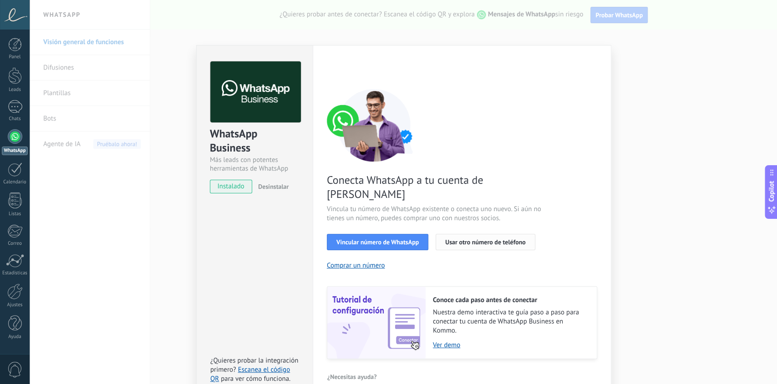
scroll to position [14, 0]
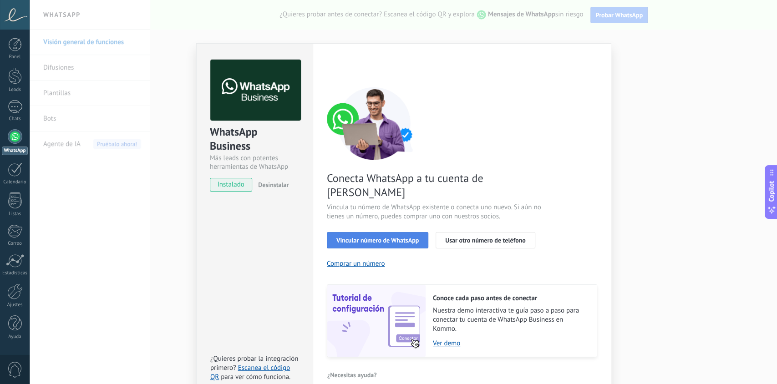
click at [393, 232] on button "Vincular número de WhatsApp" at bounding box center [377, 240] width 101 height 16
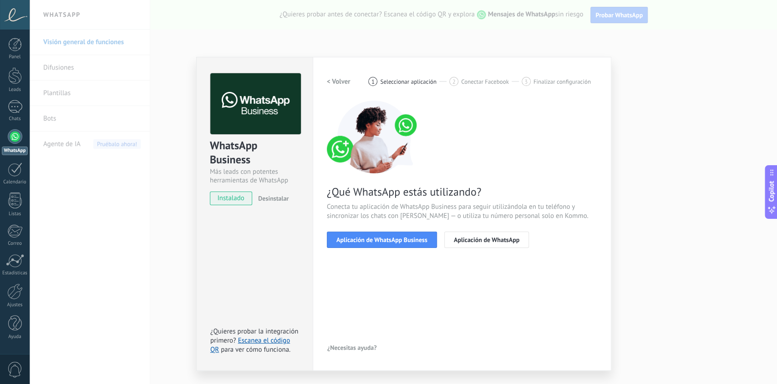
scroll to position [0, 0]
click at [385, 241] on span "Aplicación de WhatsApp Business" at bounding box center [381, 240] width 91 height 6
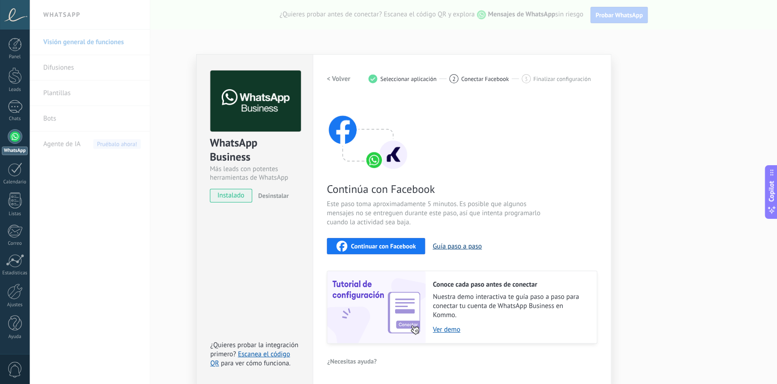
scroll to position [3, 0]
click at [691, 241] on div "WhatsApp Business Más leads con potentes herramientas de WhatsApp instalado Des…" at bounding box center [403, 192] width 747 height 384
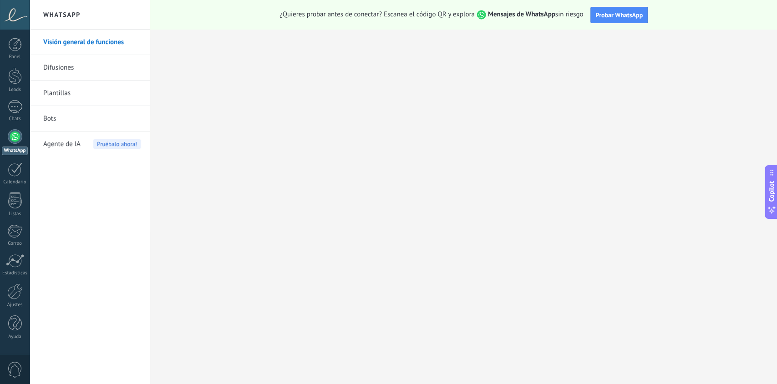
scroll to position [0, 0]
click at [25, 328] on link "Ayuda" at bounding box center [15, 327] width 30 height 25
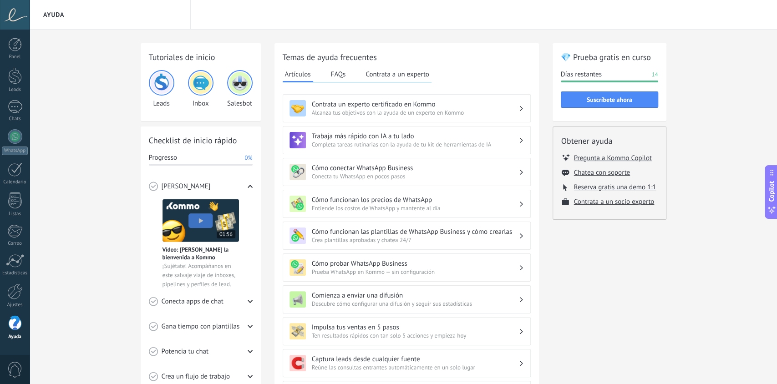
click at [377, 172] on h3 "Cómo conectar WhatsApp Business" at bounding box center [415, 168] width 207 height 9
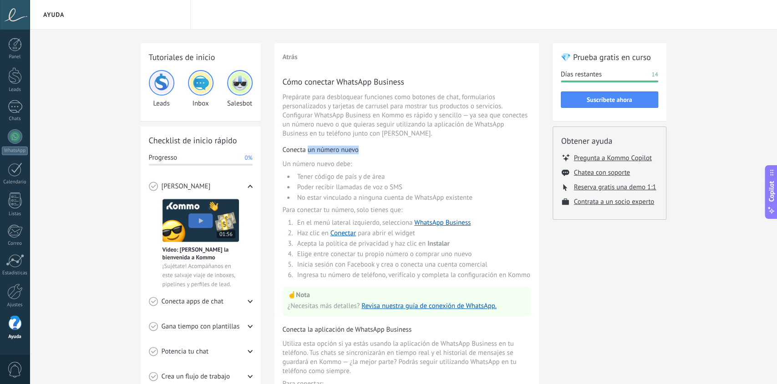
drag, startPoint x: 312, startPoint y: 147, endPoint x: 357, endPoint y: 153, distance: 45.5
click at [357, 153] on h3 "Conecta un número nuevo" at bounding box center [407, 150] width 248 height 9
drag, startPoint x: 357, startPoint y: 153, endPoint x: 328, endPoint y: 170, distance: 33.5
click at [328, 170] on div "Cómo conectar WhatsApp Business Prepárate para desbloquear funciones como boton…" at bounding box center [407, 298] width 248 height 444
drag, startPoint x: 324, startPoint y: 178, endPoint x: 375, endPoint y: 172, distance: 50.9
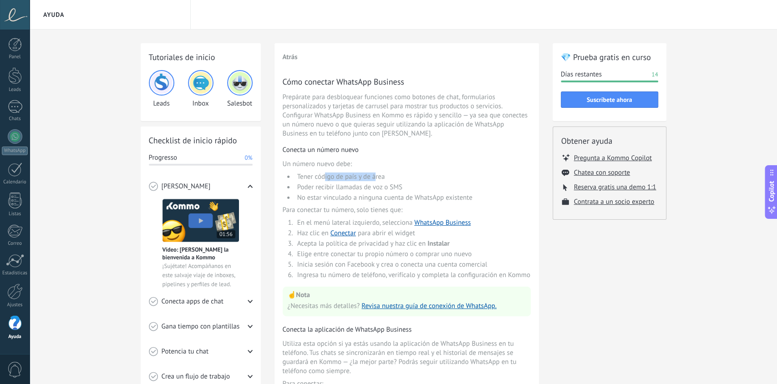
click at [375, 172] on li "Tener código de país y de área" at bounding box center [412, 176] width 236 height 9
drag, startPoint x: 375, startPoint y: 172, endPoint x: 352, endPoint y: 193, distance: 30.6
click at [352, 193] on ul "Tener código de país y de área Poder recibir llamadas de voz o SMS No estar vin…" at bounding box center [407, 187] width 248 height 30
drag, startPoint x: 324, startPoint y: 198, endPoint x: 386, endPoint y: 192, distance: 62.7
click at [386, 192] on ul "Tener código de país y de área Poder recibir llamadas de voz o SMS No estar vin…" at bounding box center [407, 187] width 248 height 30
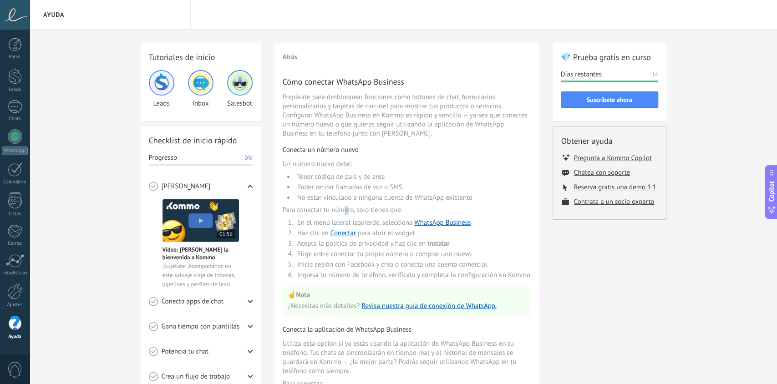
drag, startPoint x: 386, startPoint y: 192, endPoint x: 346, endPoint y: 206, distance: 42.5
click at [346, 206] on div "Cómo conectar WhatsApp Business Prepárate para desbloquear funciones como boton…" at bounding box center [407, 298] width 248 height 444
drag, startPoint x: 346, startPoint y: 206, endPoint x: 320, endPoint y: 219, distance: 28.9
click at [320, 219] on div "Cómo conectar WhatsApp Business Prepárate para desbloquear funciones como boton…" at bounding box center [407, 298] width 248 height 444
drag, startPoint x: 597, startPoint y: 314, endPoint x: 597, endPoint y: 278, distance: 36.4
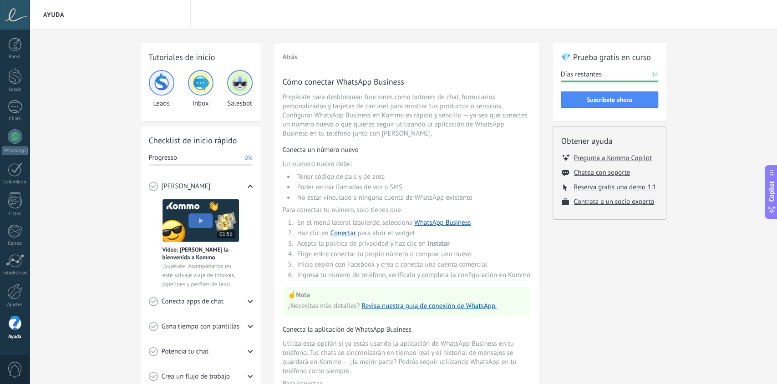
click at [597, 278] on div "💎 Prueba gratis en curso Días restantes 14 Suscríbete ahora Obtener ayuda Pregu…" at bounding box center [609, 305] width 114 height 524
drag, startPoint x: 400, startPoint y: 353, endPoint x: 382, endPoint y: 361, distance: 20.2
click at [382, 345] on span "Utiliza esta opción si ya estás usando la aplicación de WhatsApp Business en tu…" at bounding box center [407, 357] width 248 height 36
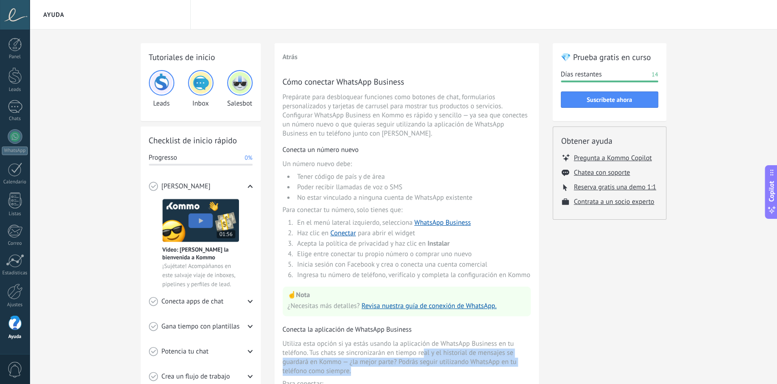
drag, startPoint x: 424, startPoint y: 355, endPoint x: 419, endPoint y: 370, distance: 15.4
click at [419, 345] on span "Utiliza esta opción si ya estás usando la aplicación de WhatsApp Business en tu…" at bounding box center [407, 357] width 248 height 36
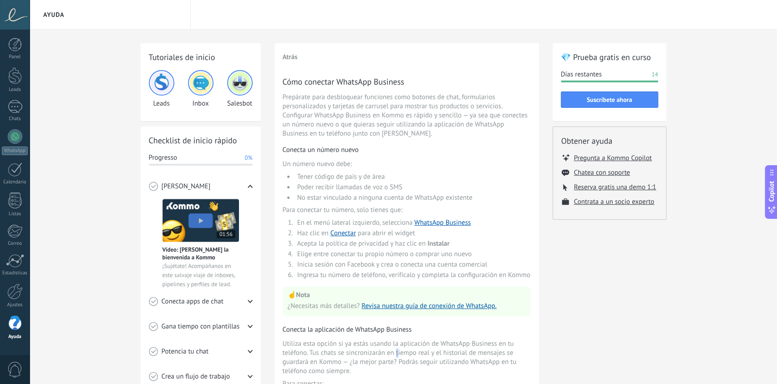
drag, startPoint x: 419, startPoint y: 370, endPoint x: 397, endPoint y: 353, distance: 27.9
click at [397, 345] on span "Utiliza esta opción si ya estás usando la aplicación de WhatsApp Business en tu…" at bounding box center [407, 357] width 248 height 36
drag, startPoint x: 397, startPoint y: 353, endPoint x: 332, endPoint y: 349, distance: 64.7
click at [333, 345] on span "Utiliza esta opción si ya estás usando la aplicación de WhatsApp Business en tu…" at bounding box center [407, 357] width 248 height 36
drag, startPoint x: 332, startPoint y: 349, endPoint x: 420, endPoint y: 342, distance: 88.1
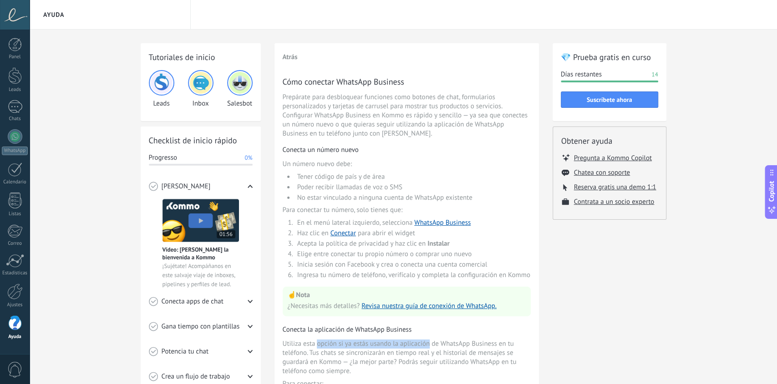
click at [420, 342] on div "Cómo conectar WhatsApp Business Prepárate para desbloquear funciones como boton…" at bounding box center [407, 298] width 248 height 444
drag, startPoint x: 420, startPoint y: 342, endPoint x: 381, endPoint y: 352, distance: 40.4
click at [381, 345] on span "Utiliza esta opción si ya estás usando la aplicación de WhatsApp Business en tu…" at bounding box center [407, 357] width 248 height 36
drag, startPoint x: 318, startPoint y: 337, endPoint x: 406, endPoint y: 343, distance: 88.5
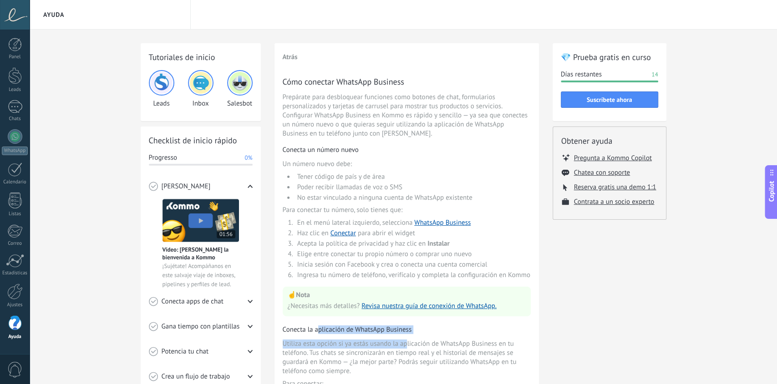
click at [406, 343] on div "Cómo conectar WhatsApp Business Prepárate para desbloquear funciones como boton…" at bounding box center [407, 298] width 248 height 444
drag, startPoint x: 406, startPoint y: 343, endPoint x: 451, endPoint y: 346, distance: 45.1
click at [451, 345] on span "Utiliza esta opción si ya estás usando la aplicación de WhatsApp Business en tu…" at bounding box center [407, 357] width 248 height 36
drag, startPoint x: 451, startPoint y: 346, endPoint x: 404, endPoint y: 347, distance: 47.3
click at [411, 345] on span "Utiliza esta opción si ya estás usando la aplicación de WhatsApp Business en tu…" at bounding box center [407, 357] width 248 height 36
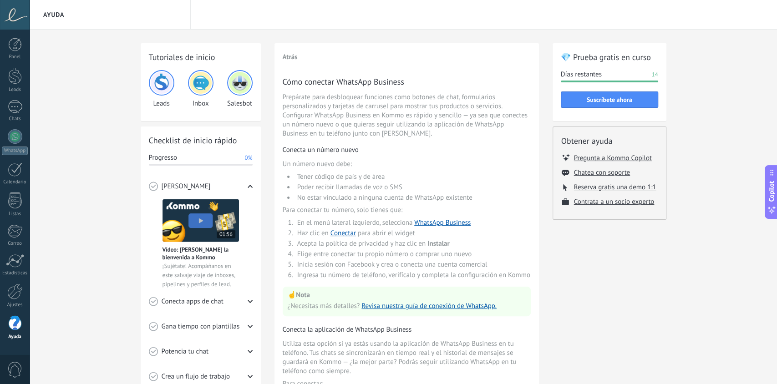
click at [360, 345] on span "Utiliza esta opción si ya estás usando la aplicación de WhatsApp Business en tu…" at bounding box center [407, 357] width 248 height 36
drag, startPoint x: 381, startPoint y: 355, endPoint x: 490, endPoint y: 355, distance: 108.8
click at [490, 345] on span "Utiliza esta opción si ya estás usando la aplicación de WhatsApp Business en tu…" at bounding box center [407, 357] width 248 height 36
drag, startPoint x: 490, startPoint y: 355, endPoint x: 412, endPoint y: 359, distance: 78.4
click at [412, 345] on span "Utiliza esta opción si ya estás usando la aplicación de WhatsApp Business en tu…" at bounding box center [407, 357] width 248 height 36
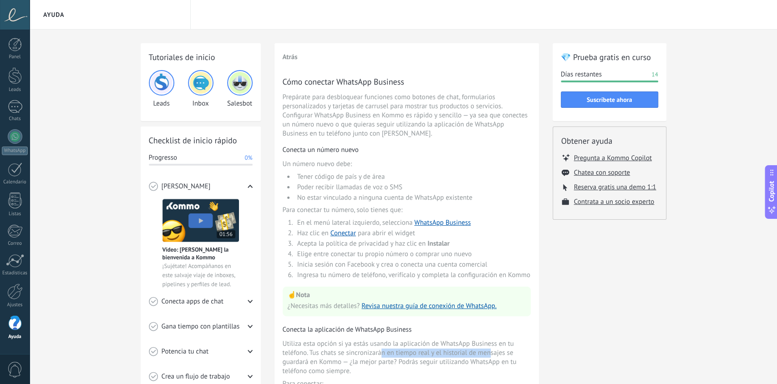
click at [412, 345] on span "Utiliza esta opción si ya estás usando la aplicación de WhatsApp Business en tu…" at bounding box center [407, 357] width 248 height 36
drag, startPoint x: 412, startPoint y: 359, endPoint x: 353, endPoint y: 339, distance: 62.2
click at [353, 339] on div "Cómo conectar WhatsApp Business Prepárate para desbloquear funciones como boton…" at bounding box center [407, 298] width 248 height 444
drag, startPoint x: 317, startPoint y: 155, endPoint x: 379, endPoint y: 155, distance: 61.9
click at [379, 155] on div "Cómo conectar WhatsApp Business Prepárate para desbloquear funciones como boton…" at bounding box center [407, 298] width 248 height 444
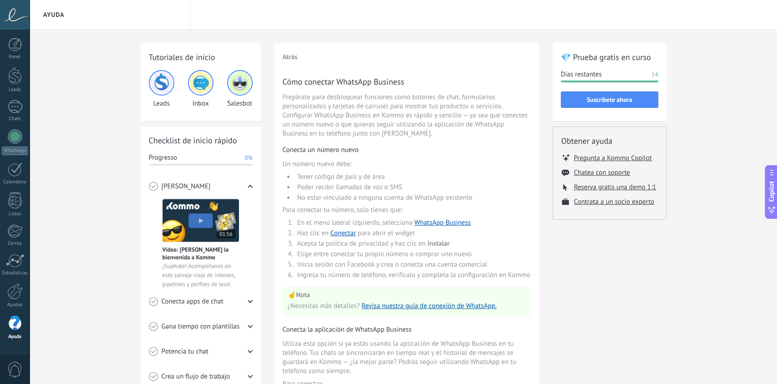
drag, startPoint x: 379, startPoint y: 155, endPoint x: 369, endPoint y: 174, distance: 22.0
click at [369, 174] on li "Tener código de país y de área" at bounding box center [412, 176] width 236 height 9
click at [7, 338] on div "Ayuda" at bounding box center [15, 337] width 26 height 6
click at [9, 334] on div "Ayuda" at bounding box center [15, 337] width 26 height 6
click at [11, 327] on div at bounding box center [15, 323] width 14 height 16
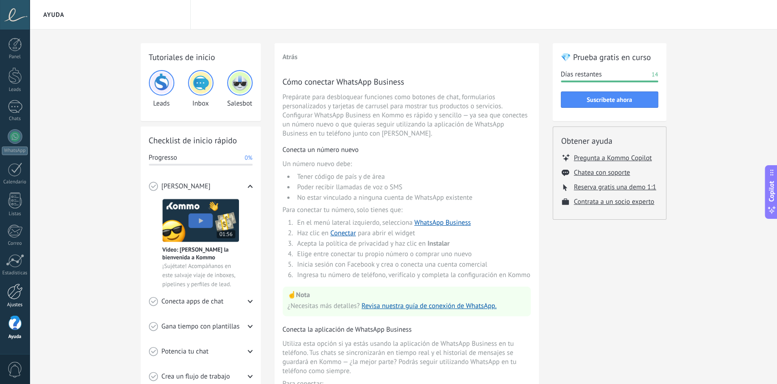
click at [17, 296] on div at bounding box center [14, 292] width 15 height 16
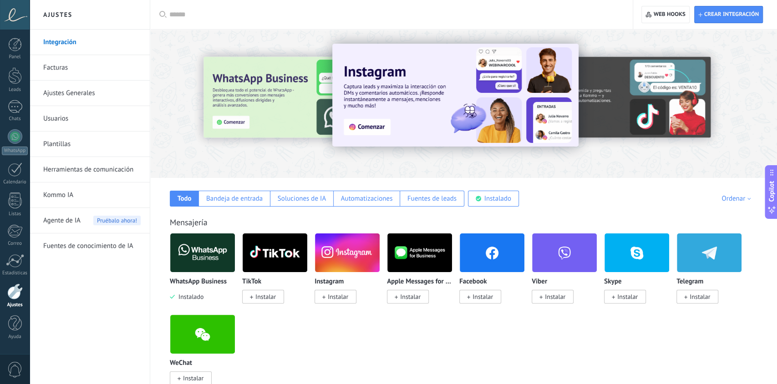
click at [213, 260] on img at bounding box center [202, 253] width 65 height 44
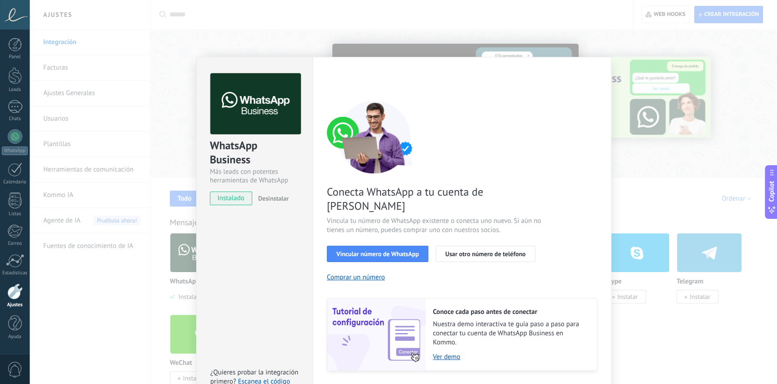
scroll to position [14, 0]
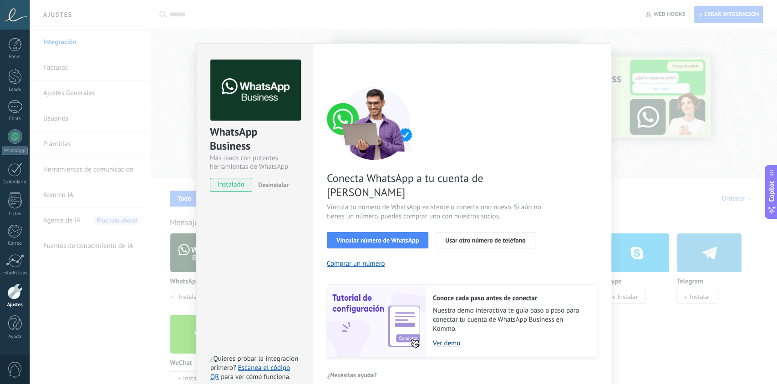
click at [444, 339] on link "Ver demo" at bounding box center [510, 343] width 155 height 9
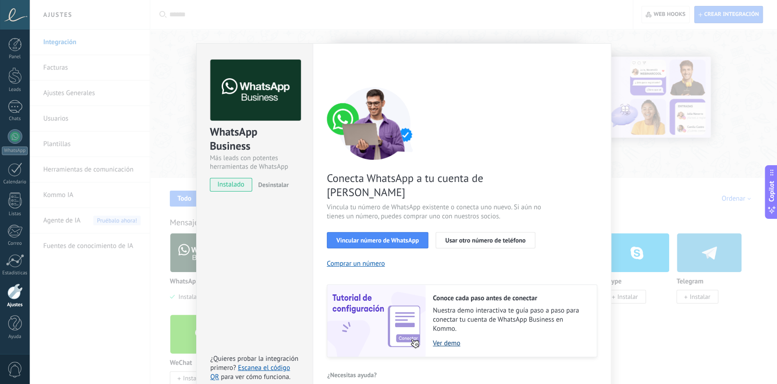
click at [448, 339] on link "Ver demo" at bounding box center [510, 343] width 155 height 9
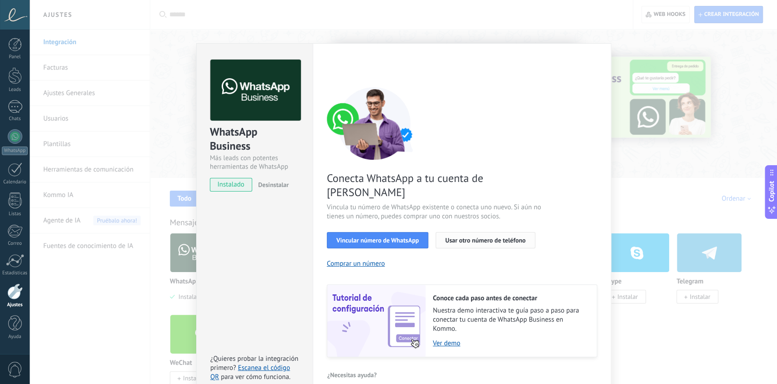
click at [470, 237] on span "Usar otro número de teléfono" at bounding box center [485, 240] width 80 height 6
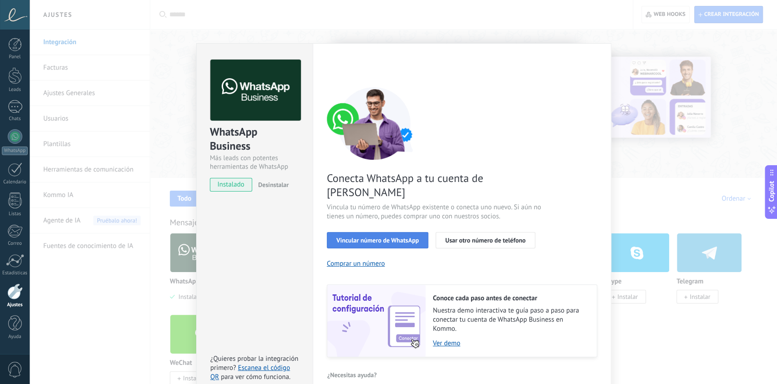
click at [394, 237] on span "Vincular número de WhatsApp" at bounding box center [377, 240] width 82 height 6
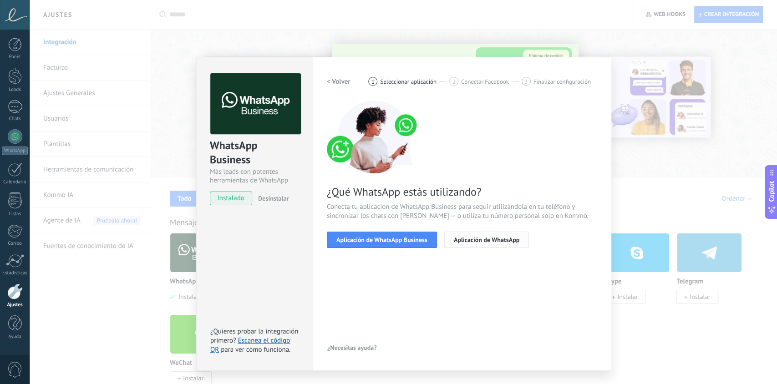
click at [491, 237] on span "Aplicación de WhatsApp" at bounding box center [487, 240] width 66 height 6
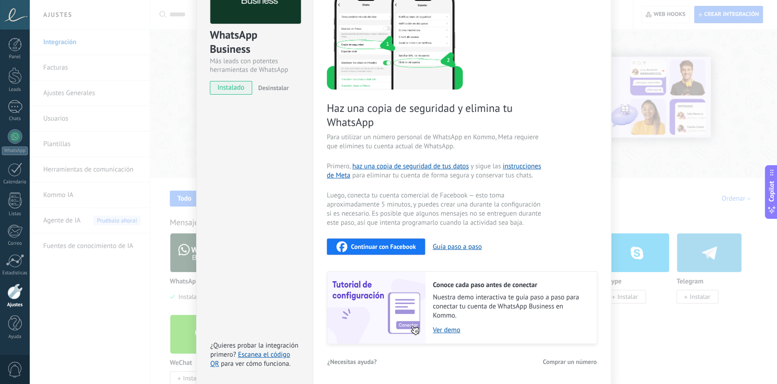
scroll to position [111, 0]
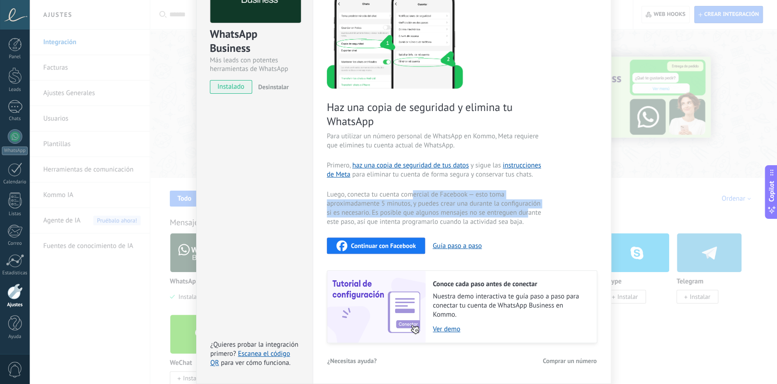
drag, startPoint x: 411, startPoint y: 197, endPoint x: 527, endPoint y: 210, distance: 115.8
click at [527, 210] on span "Luego, conecta tu cuenta comercial de Facebook — esto toma aproximadamente 5 mi…" at bounding box center [435, 208] width 217 height 36
drag, startPoint x: 527, startPoint y: 210, endPoint x: 448, endPoint y: 213, distance: 78.3
click at [448, 213] on span "Luego, conecta tu cuenta comercial de Facebook — esto toma aproximadamente 5 mi…" at bounding box center [435, 208] width 217 height 36
click at [448, 214] on span "Luego, conecta tu cuenta comercial de Facebook — esto toma aproximadamente 5 mi…" at bounding box center [435, 208] width 217 height 36
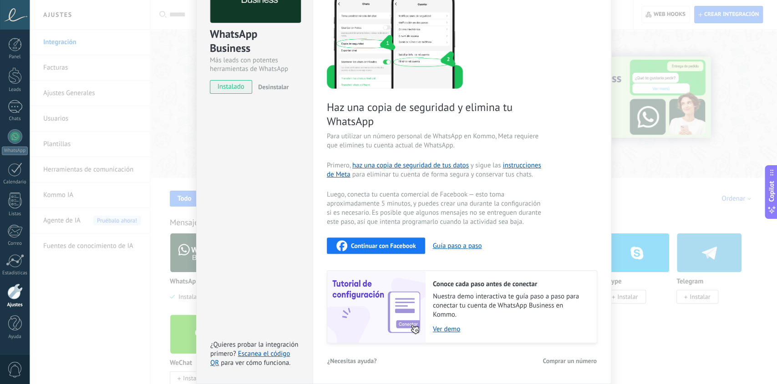
drag, startPoint x: 449, startPoint y: 215, endPoint x: 461, endPoint y: 218, distance: 12.3
click at [452, 215] on span "Luego, conecta tu cuenta comercial de Facebook — esto toma aproximadamente 5 mi…" at bounding box center [435, 208] width 217 height 36
drag, startPoint x: 446, startPoint y: 242, endPoint x: 488, endPoint y: 263, distance: 46.4
click at [488, 263] on div "Haz una copia de seguridad y elimina tu WhatsApp Para utilizar un número person…" at bounding box center [462, 166] width 270 height 354
click at [475, 248] on button "Guía paso a paso" at bounding box center [456, 246] width 49 height 9
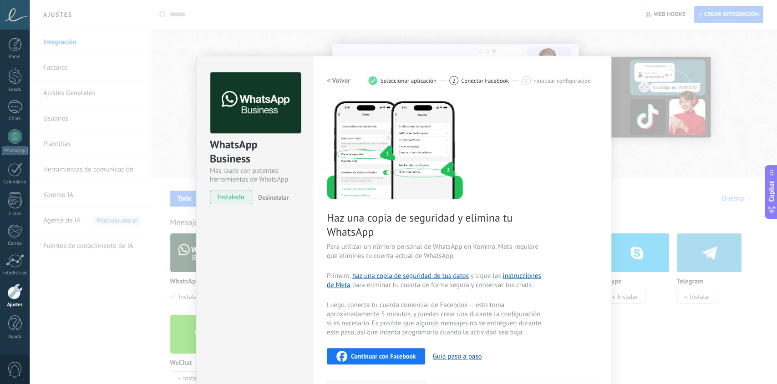
scroll to position [0, 0]
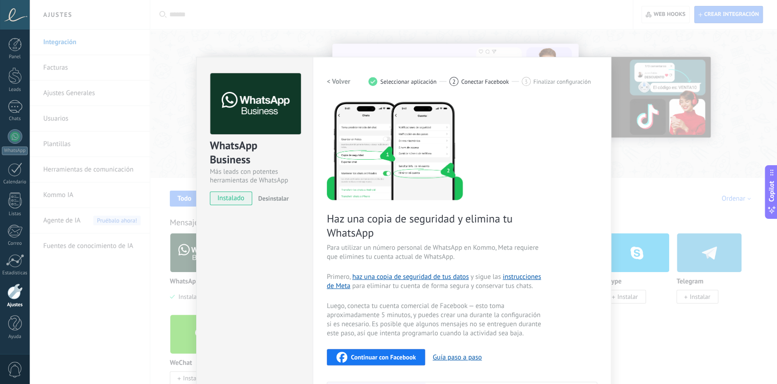
click at [339, 81] on h2 "< Volver" at bounding box center [339, 81] width 24 height 9
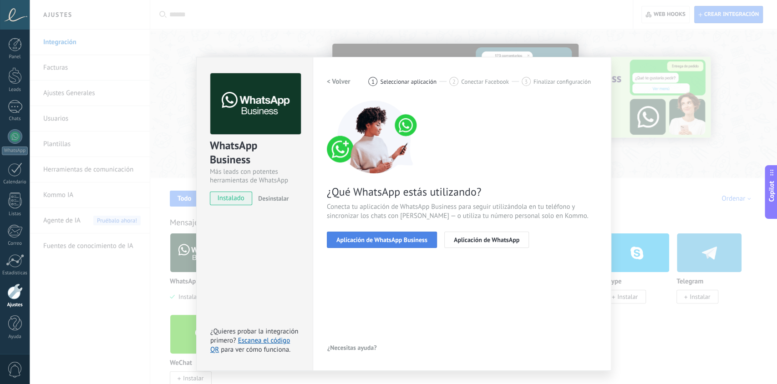
click at [371, 242] on span "Aplicación de WhatsApp Business" at bounding box center [381, 240] width 91 height 6
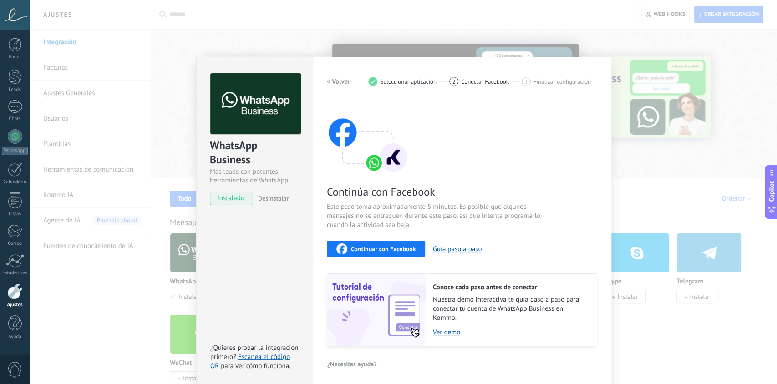
click at [387, 248] on span "Continuar con Facebook" at bounding box center [383, 249] width 65 height 6
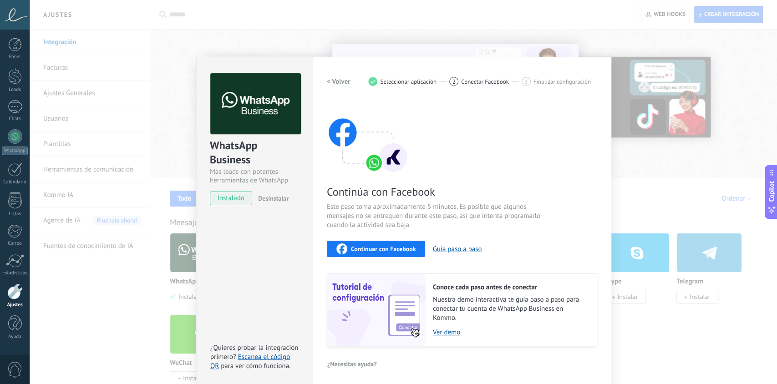
click at [691, 313] on div "WhatsApp Business Más leads con potentes herramientas de WhatsApp instalado Des…" at bounding box center [403, 192] width 747 height 384
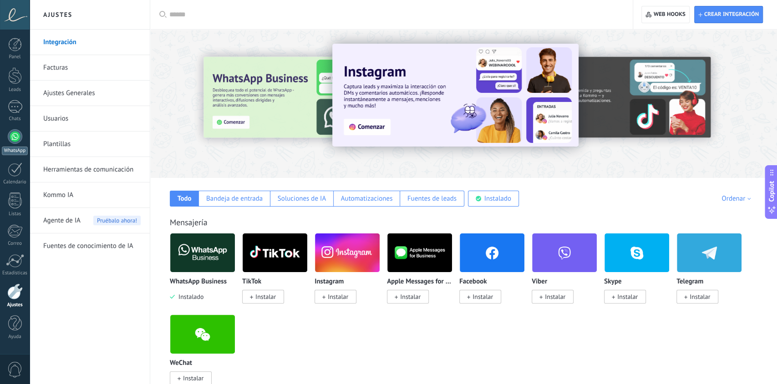
click at [18, 143] on link "WhatsApp" at bounding box center [15, 142] width 30 height 26
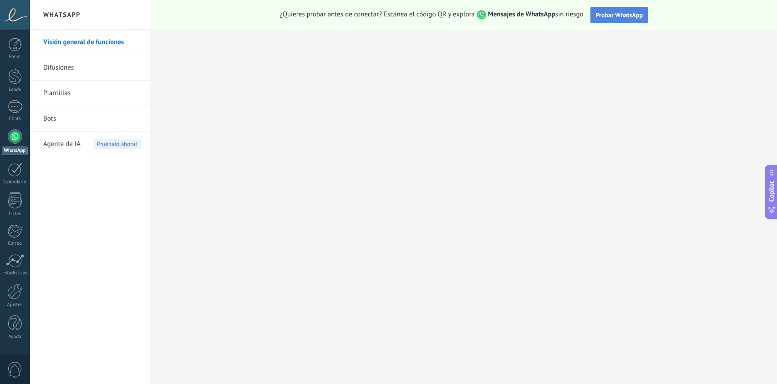
click at [638, 20] on button "Probar WhatsApp" at bounding box center [618, 15] width 57 height 16
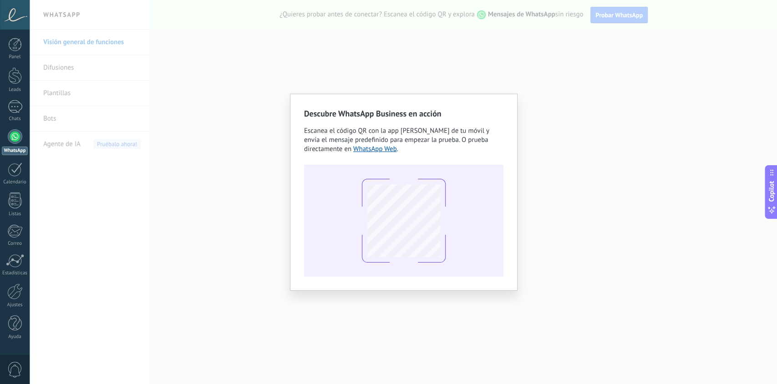
click at [563, 119] on div "Descubre WhatsApp Business en acción Escanea el código QR con la app [PERSON_NA…" at bounding box center [403, 192] width 747 height 384
